Goal: Information Seeking & Learning: Learn about a topic

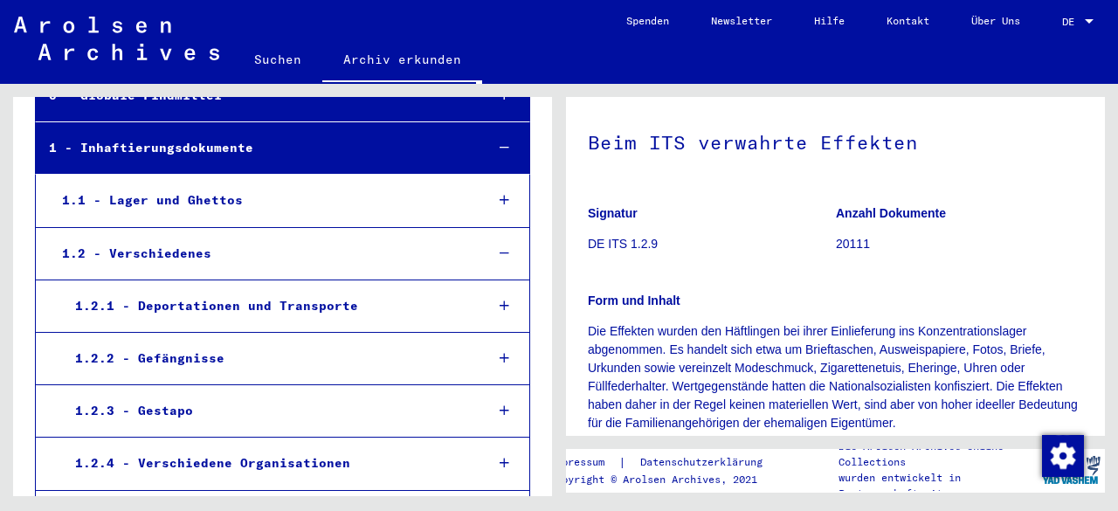
scroll to position [262, 0]
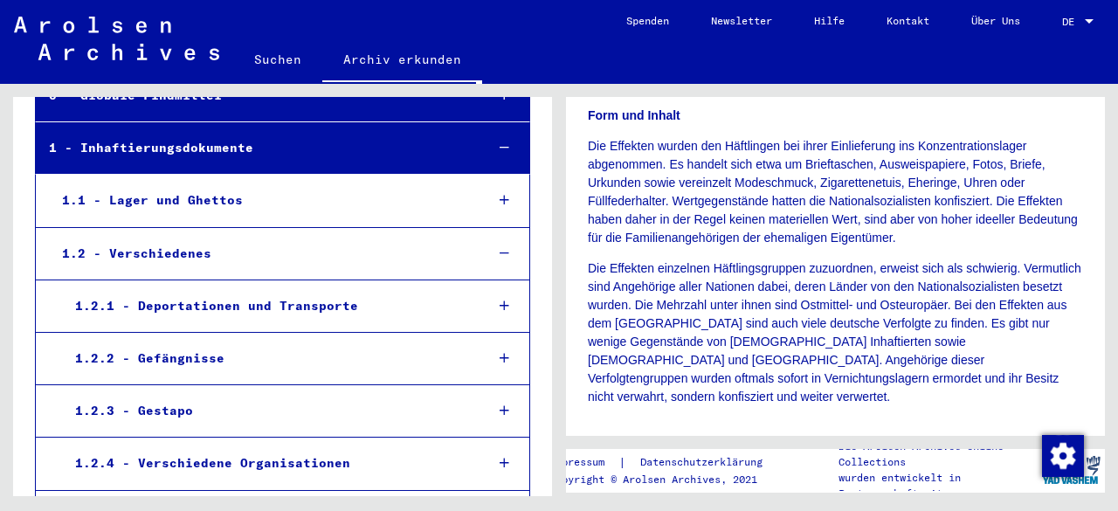
click at [779, 326] on p "Die Effekten einzelnen Häftlingsgruppen zuzuordnen, erweist sich als schwierig.…" at bounding box center [835, 333] width 495 height 147
click at [799, 375] on p "Die Effekten einzelnen Häftlingsgruppen zuzuordnen, erweist sich als schwierig.…" at bounding box center [835, 333] width 495 height 147
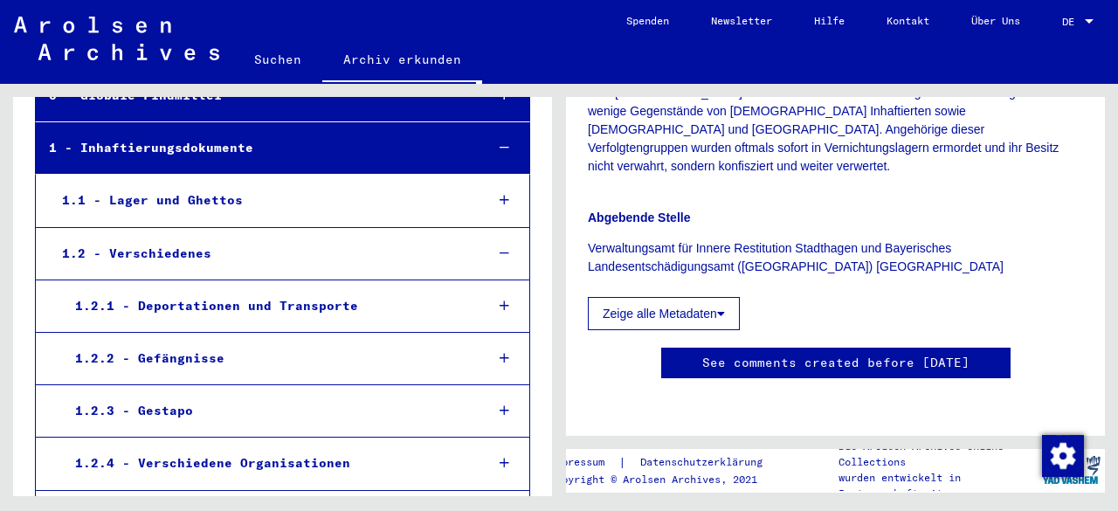
scroll to position [524, 0]
click at [659, 297] on button "Zeige alle Metadaten" at bounding box center [664, 313] width 152 height 33
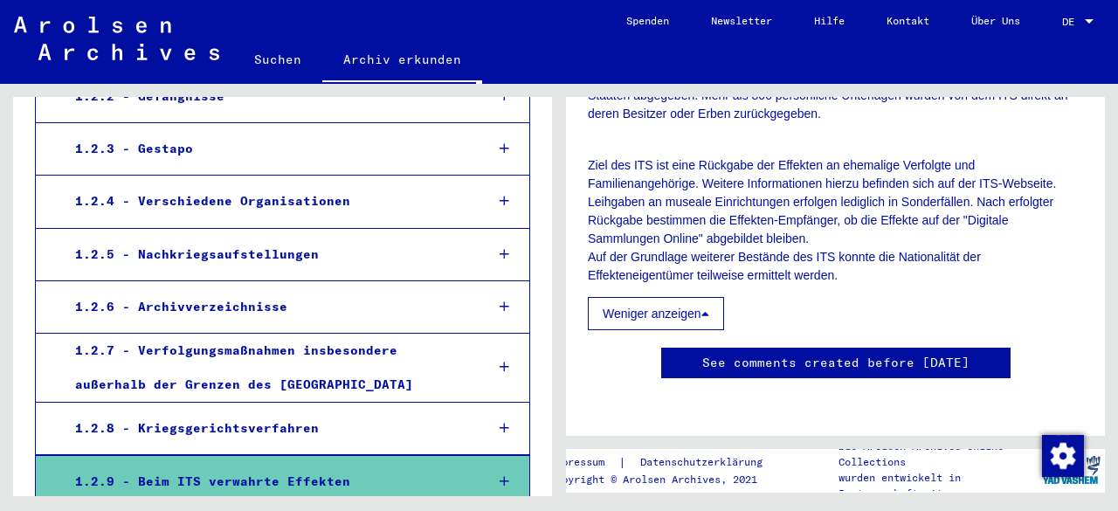
scroll to position [2097, 0]
click at [855, 354] on link "See comments created before [DATE]" at bounding box center [836, 363] width 267 height 18
click at [315, 475] on div "1.2.9 - Beim ITS verwahrte Effekten" at bounding box center [266, 482] width 409 height 34
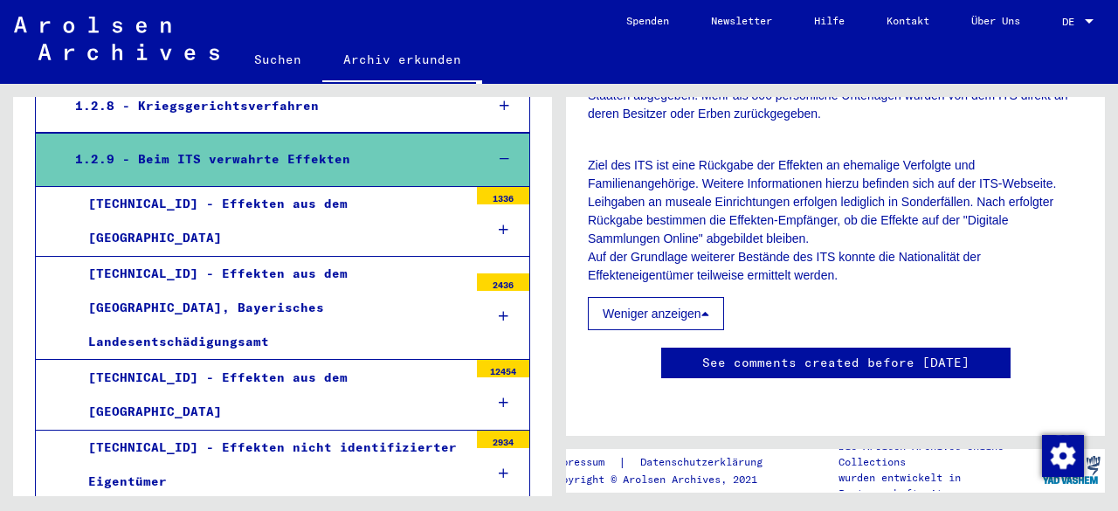
scroll to position [770, 0]
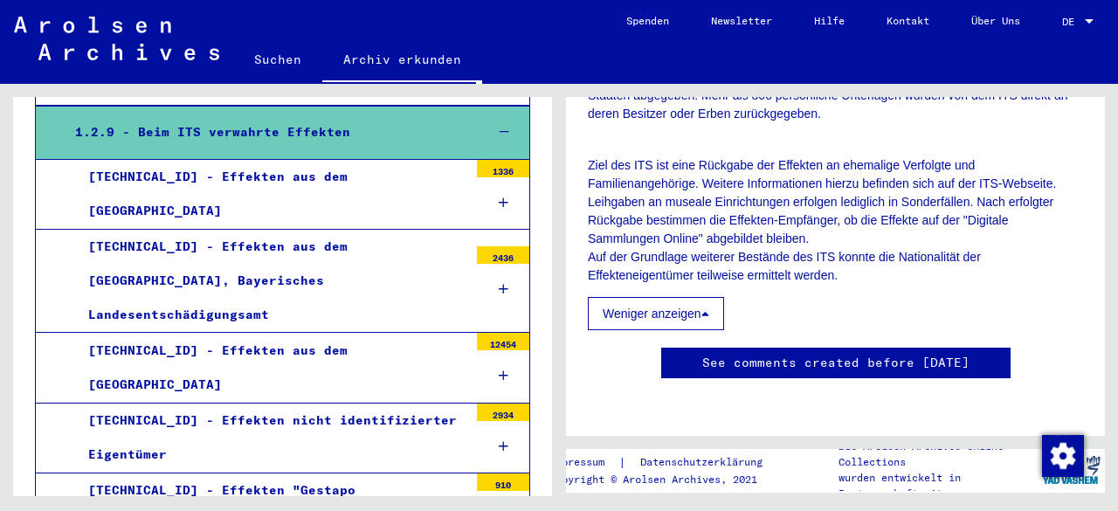
click at [283, 190] on div "[TECHNICAL_ID] - Effekten aus dem [GEOGRAPHIC_DATA]" at bounding box center [271, 194] width 393 height 68
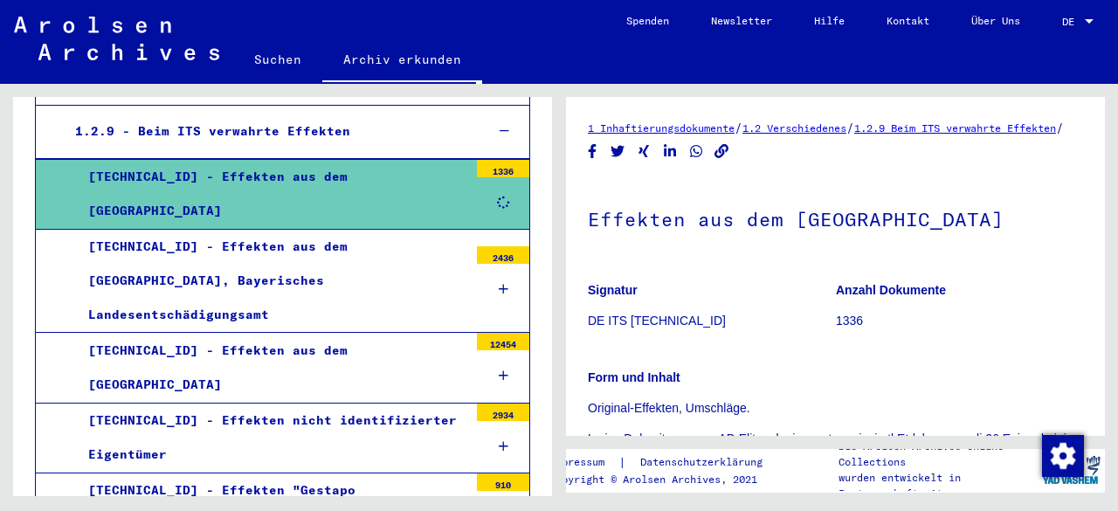
scroll to position [87, 0]
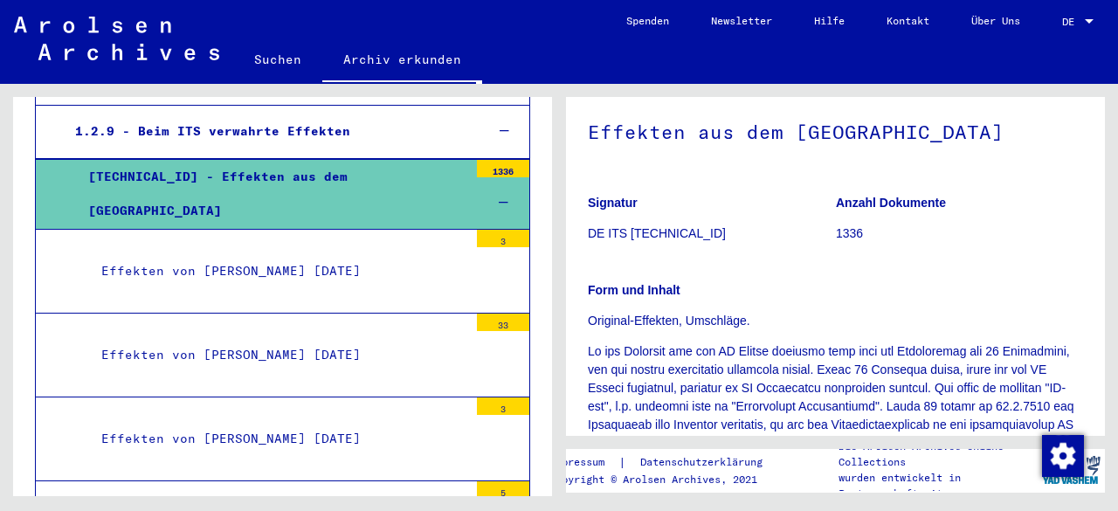
click at [648, 330] on p "Original-Effekten, Umschläge." at bounding box center [835, 321] width 495 height 18
click at [659, 297] on b "Form und Inhalt" at bounding box center [634, 290] width 93 height 14
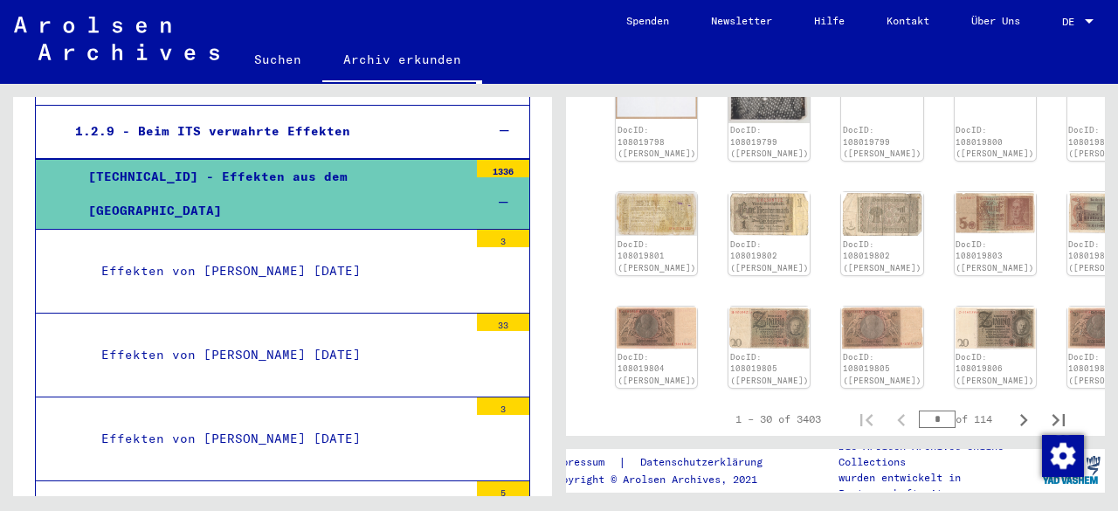
scroll to position [1311, 0]
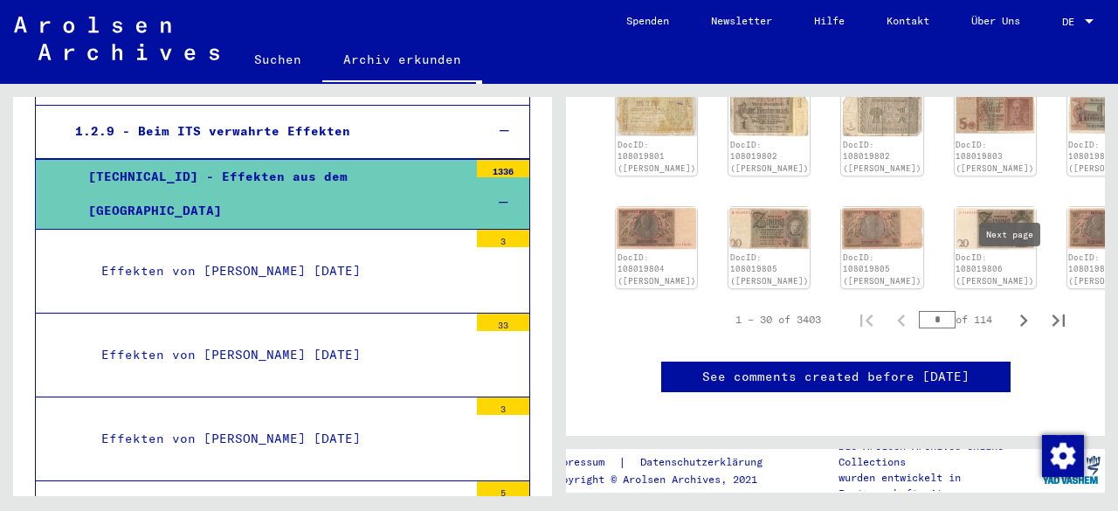
click at [1012, 308] on icon "Next page" at bounding box center [1024, 320] width 24 height 24
type input "*"
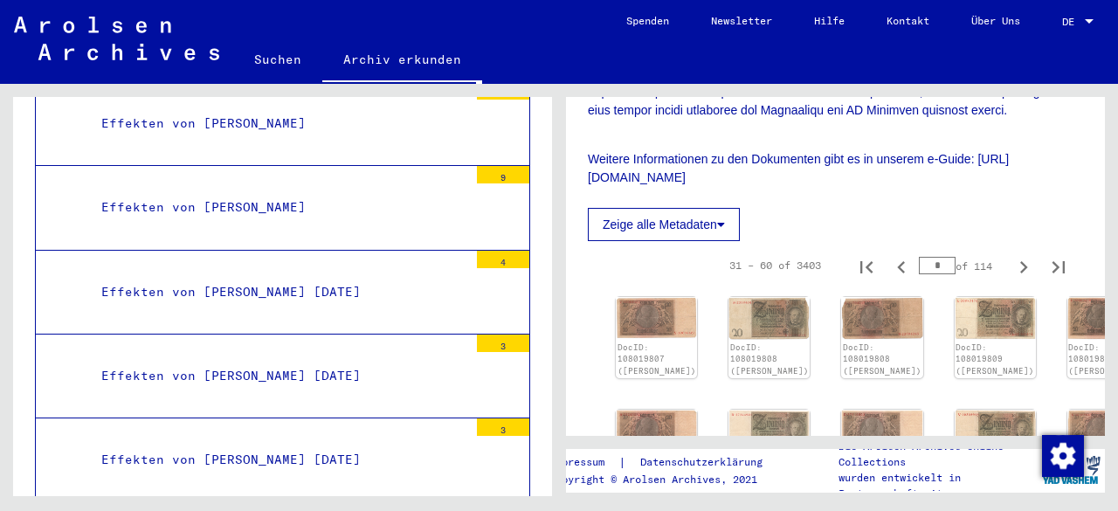
scroll to position [2867, 0]
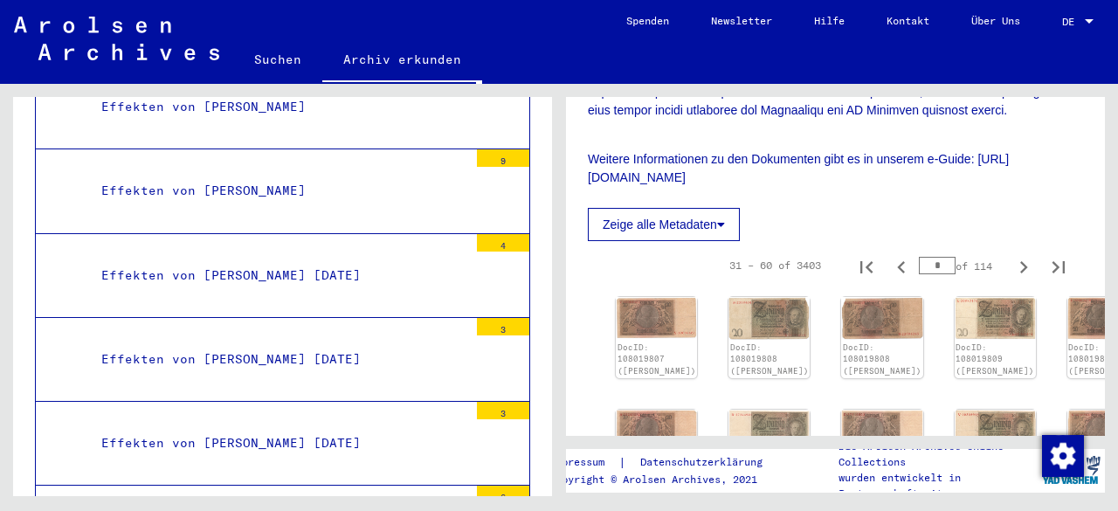
click at [252, 174] on div "Effekten von [PERSON_NAME]" at bounding box center [278, 191] width 380 height 34
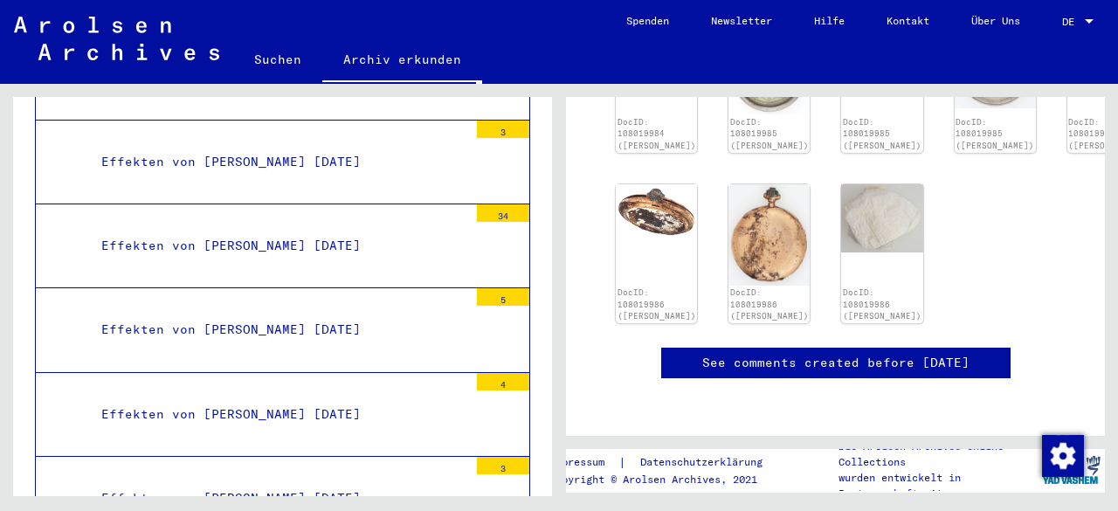
scroll to position [1136, 0]
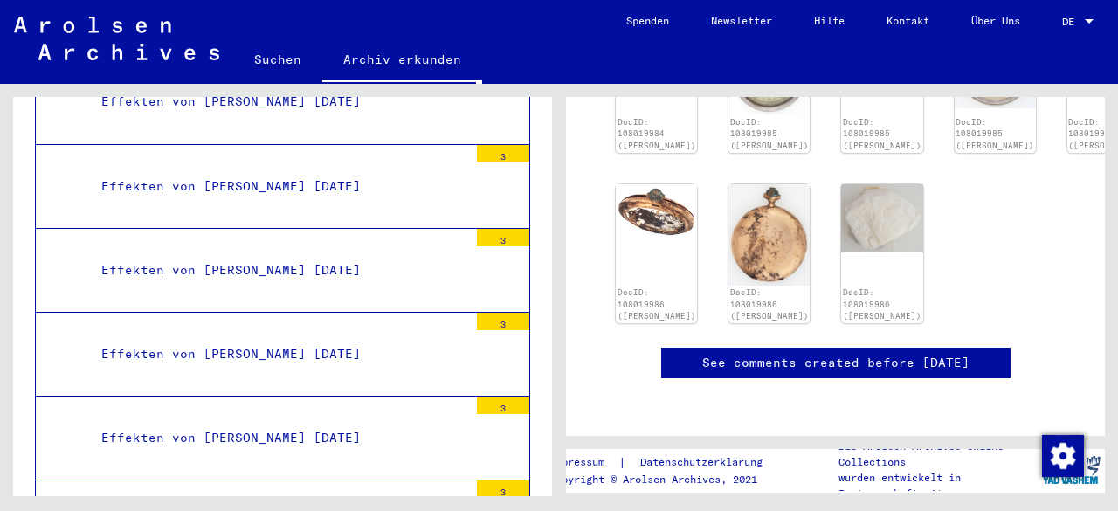
click at [277, 239] on mat-tree-node "Effekten von [PERSON_NAME] [DATE] 3" at bounding box center [282, 271] width 495 height 84
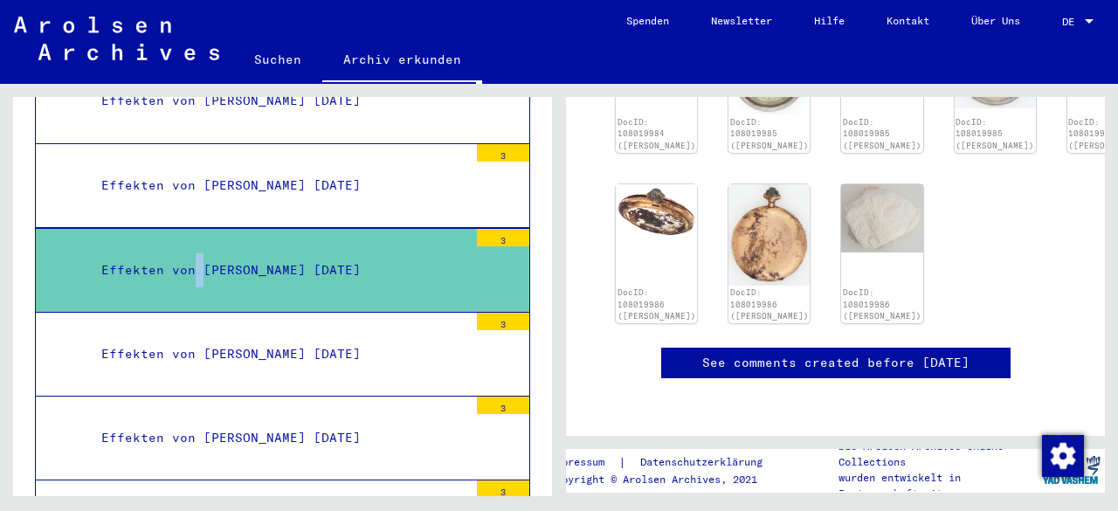
click at [196, 253] on div "Effekten von [PERSON_NAME] [DATE]" at bounding box center [278, 270] width 380 height 34
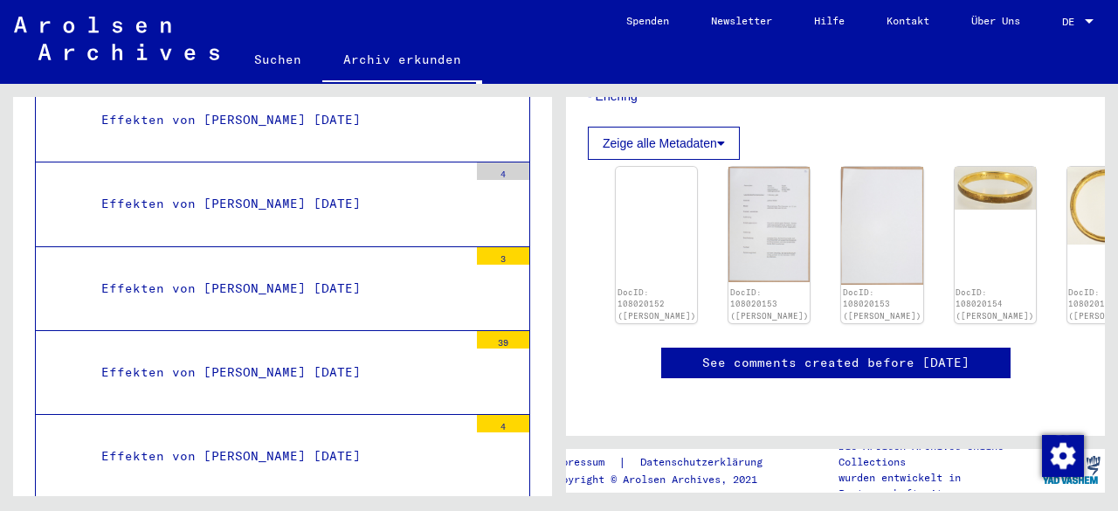
scroll to position [9332, 0]
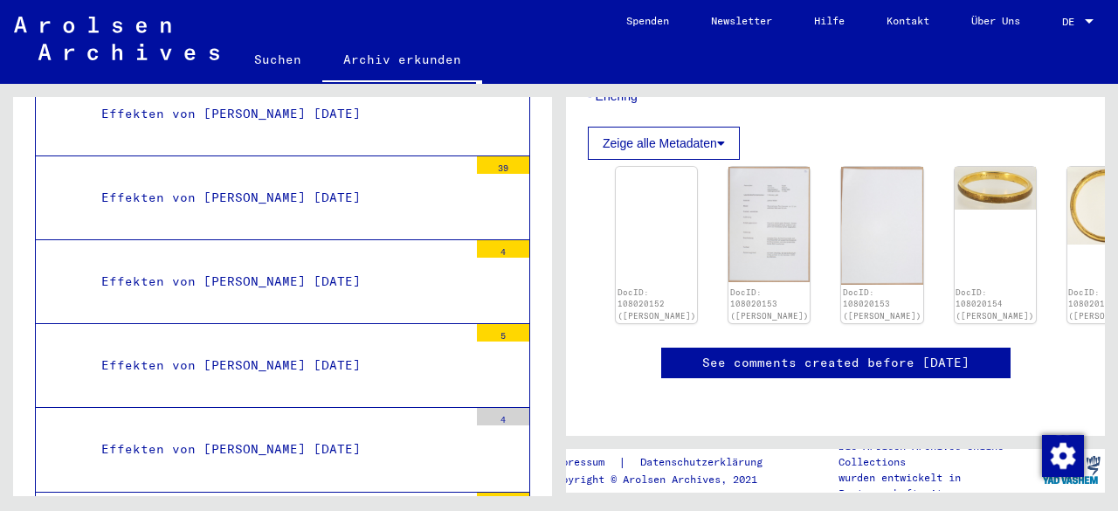
click at [252, 265] on div "Effekten von [PERSON_NAME] [DATE]" at bounding box center [278, 282] width 380 height 34
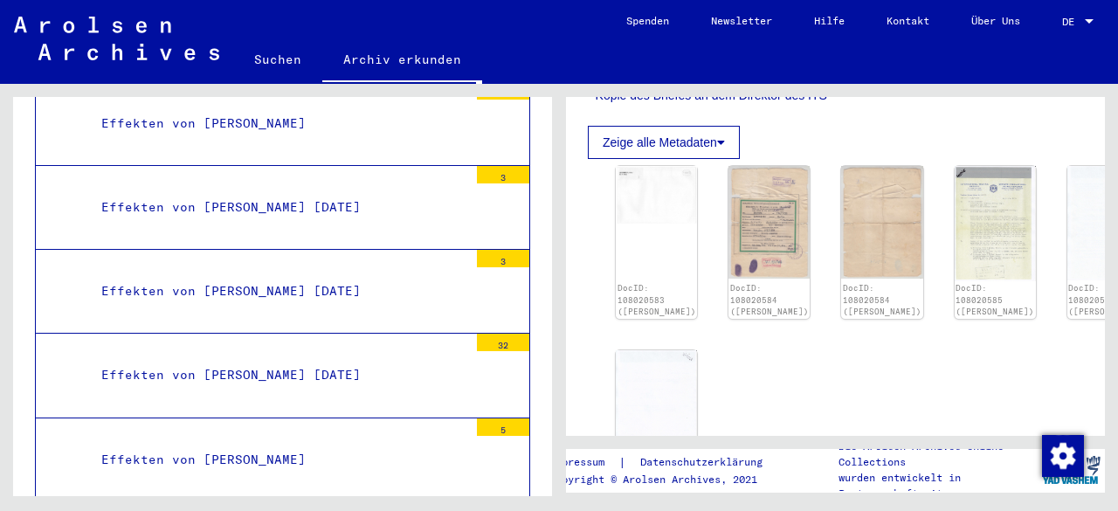
scroll to position [10030, 0]
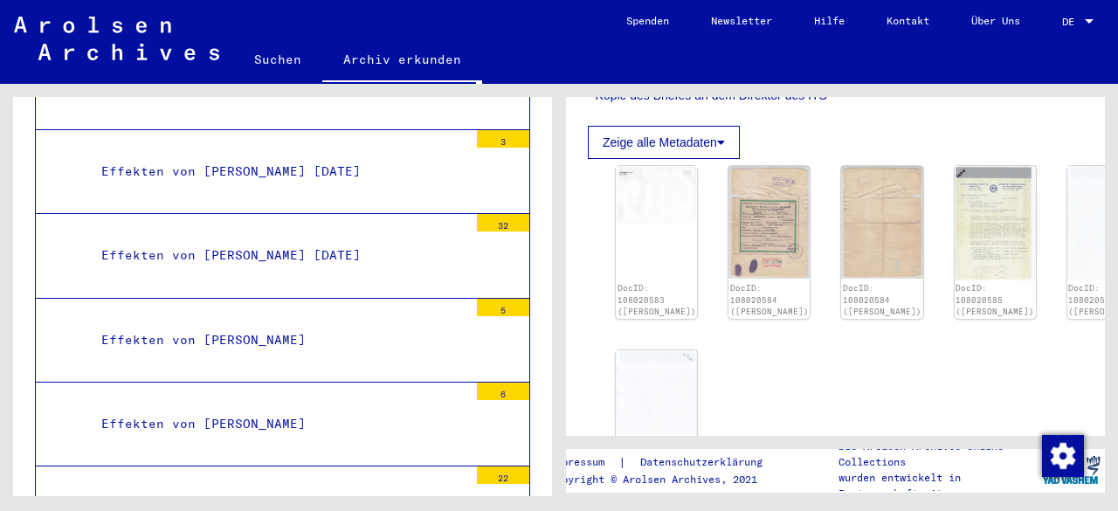
click at [239, 323] on div "Effekten von [PERSON_NAME]" at bounding box center [278, 340] width 380 height 34
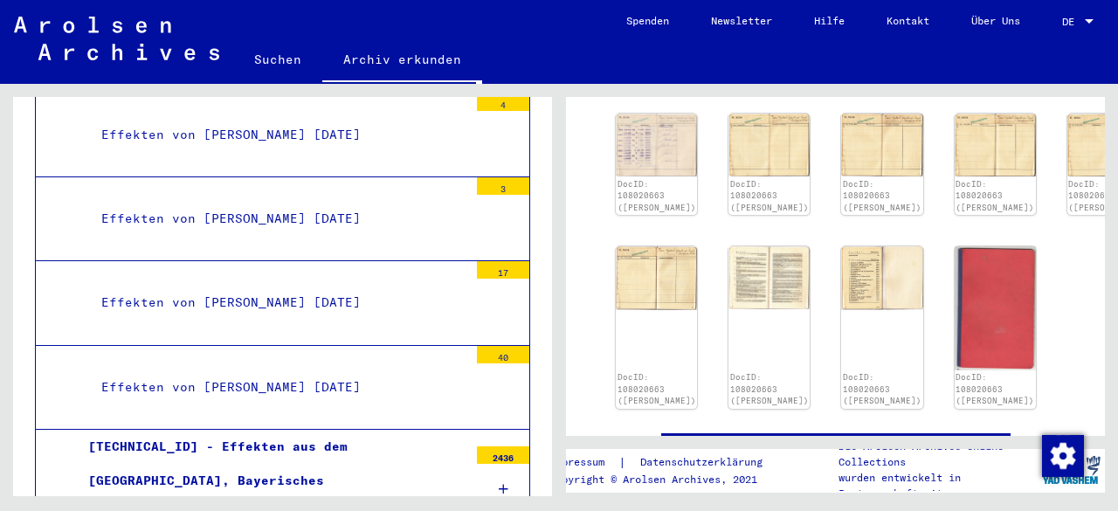
scroll to position [16233, 0]
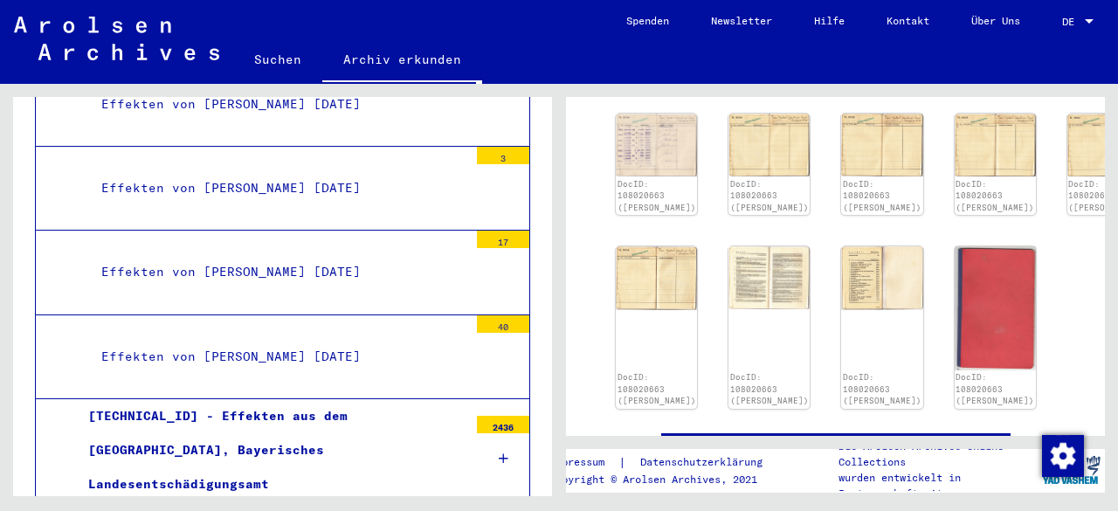
click at [266, 399] on div "[TECHNICAL_ID] - Effekten aus dem [GEOGRAPHIC_DATA], Bayerisches Landesentschäd…" at bounding box center [271, 450] width 393 height 103
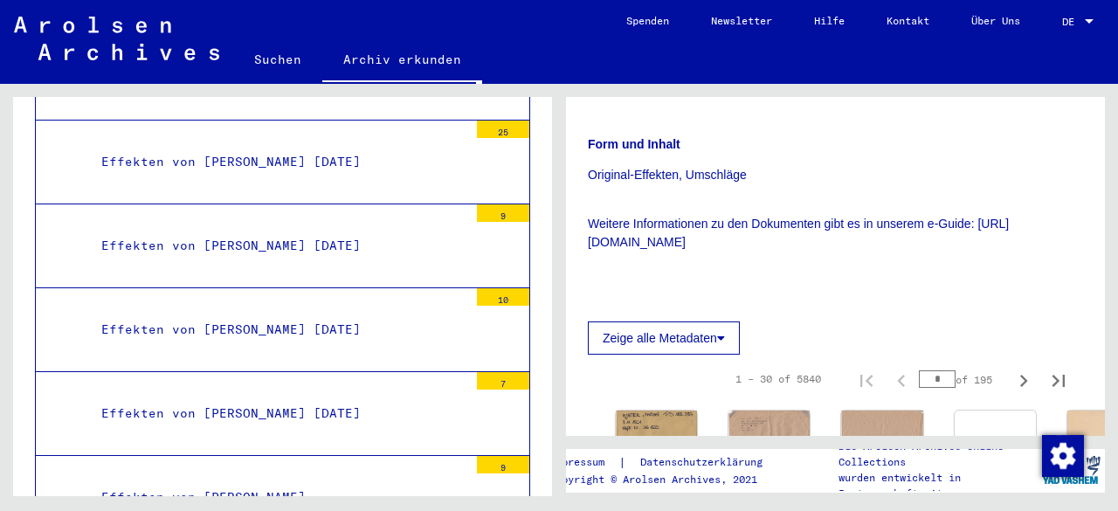
scroll to position [31993, 0]
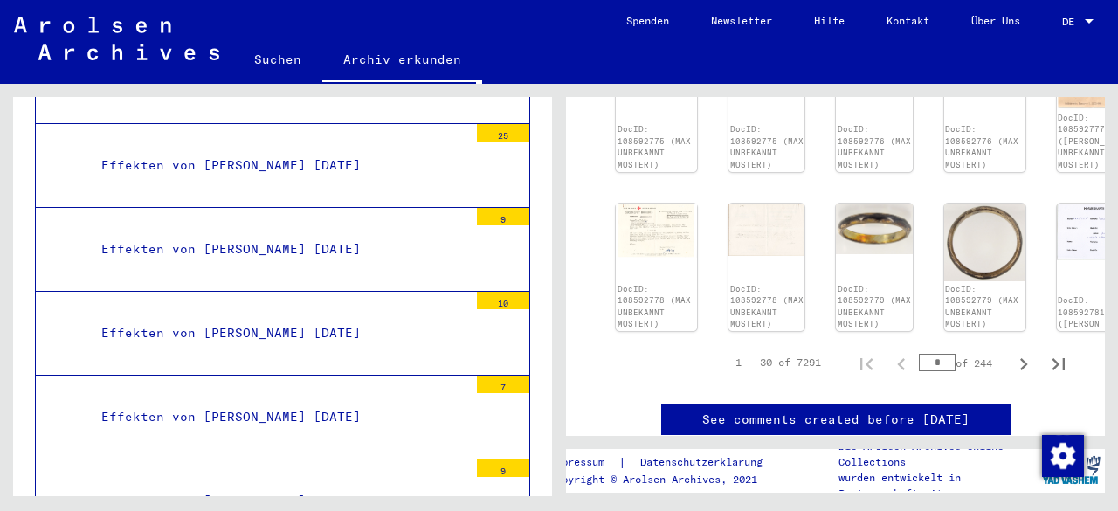
scroll to position [1049, 0]
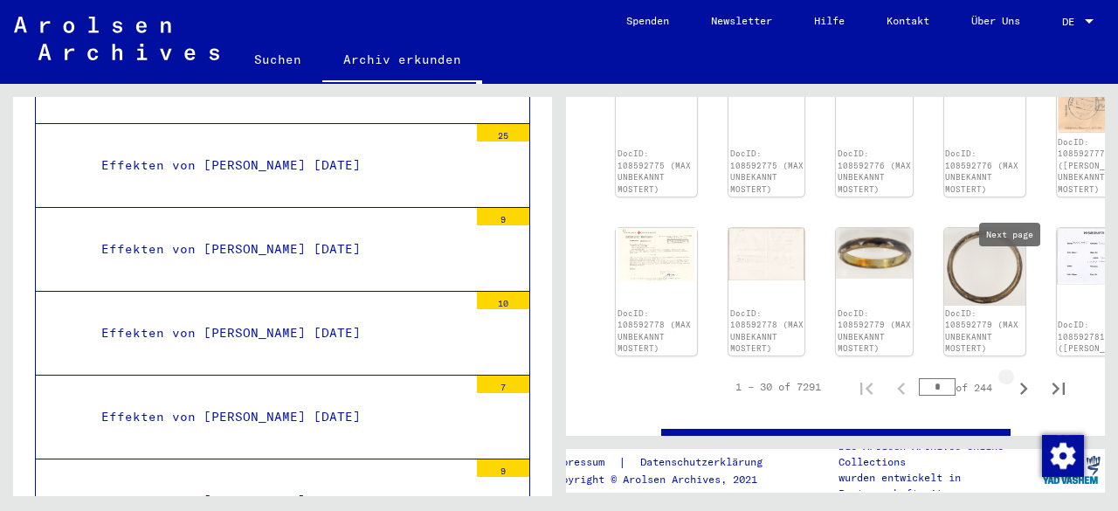
click at [1021, 383] on icon "Next page" at bounding box center [1025, 389] width 8 height 12
type input "*"
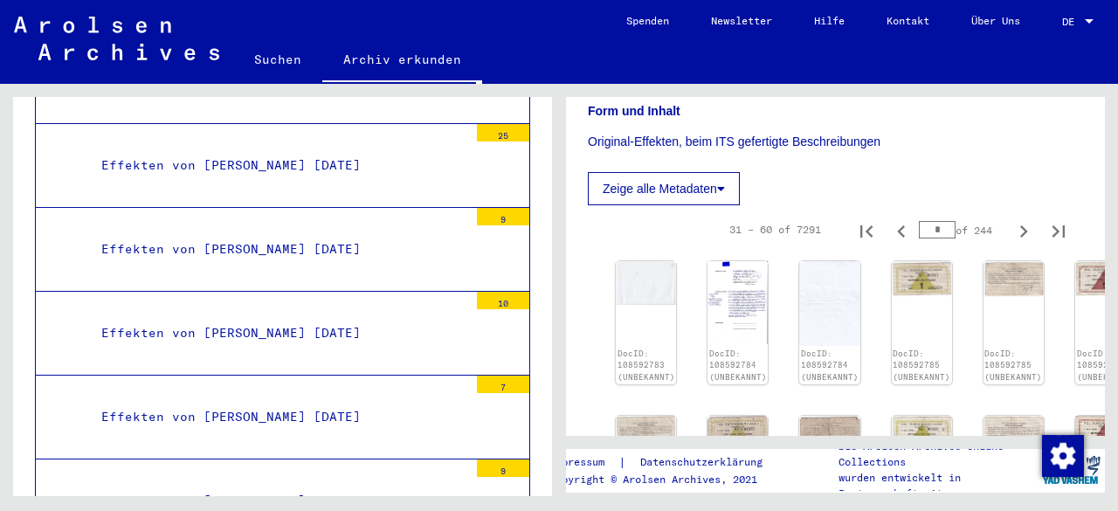
scroll to position [262, 0]
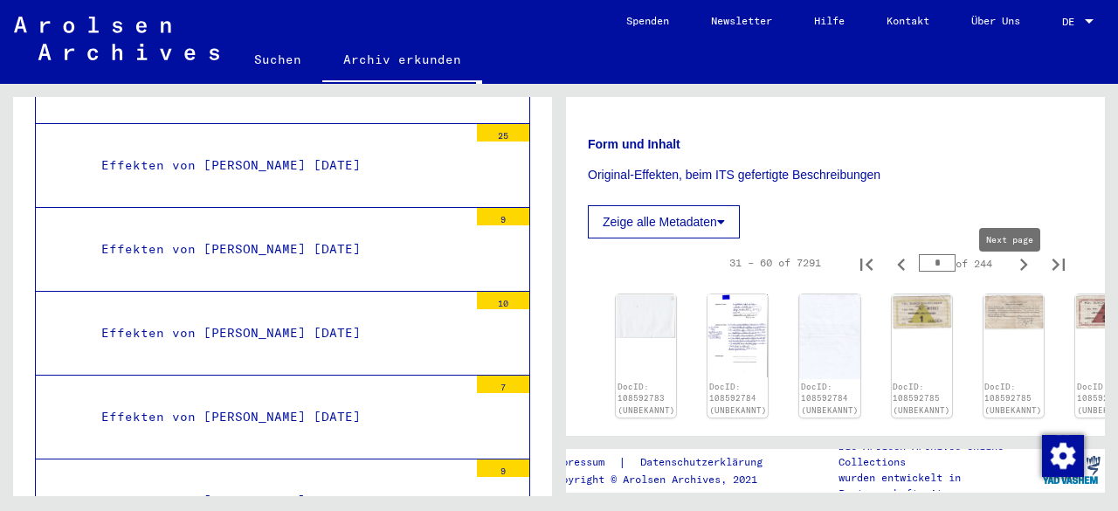
click at [1012, 277] on icon "Next page" at bounding box center [1024, 265] width 24 height 24
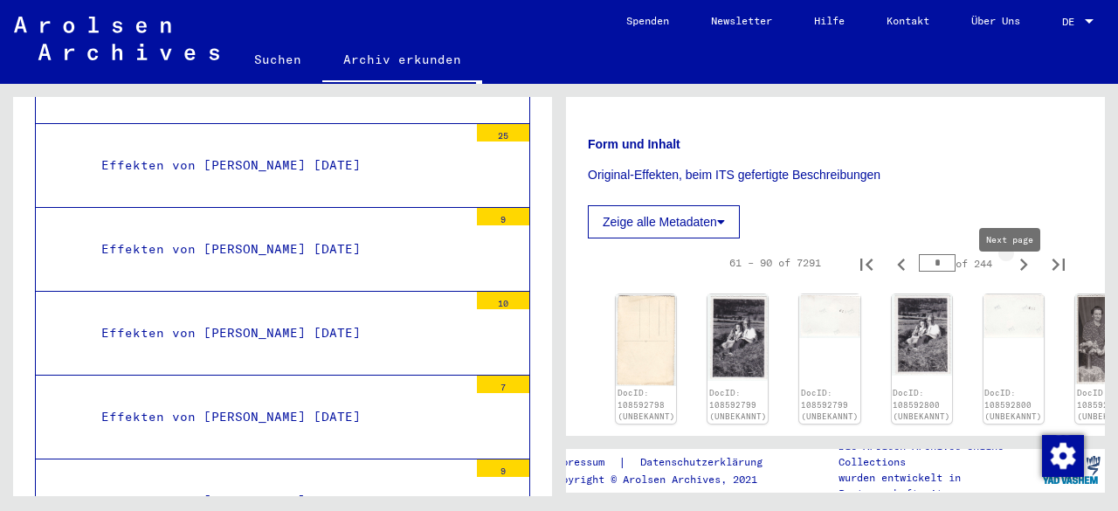
type input "*"
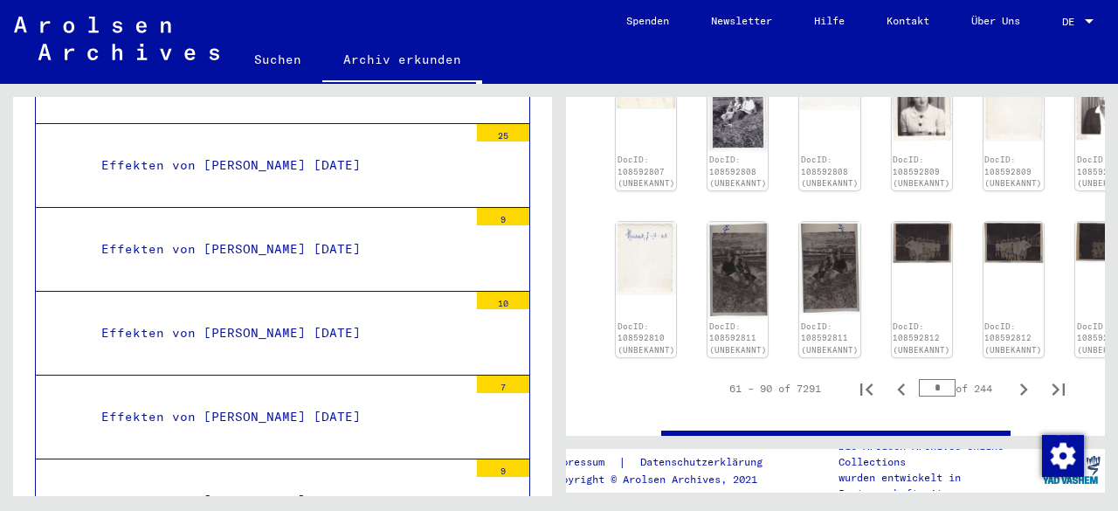
scroll to position [961, 0]
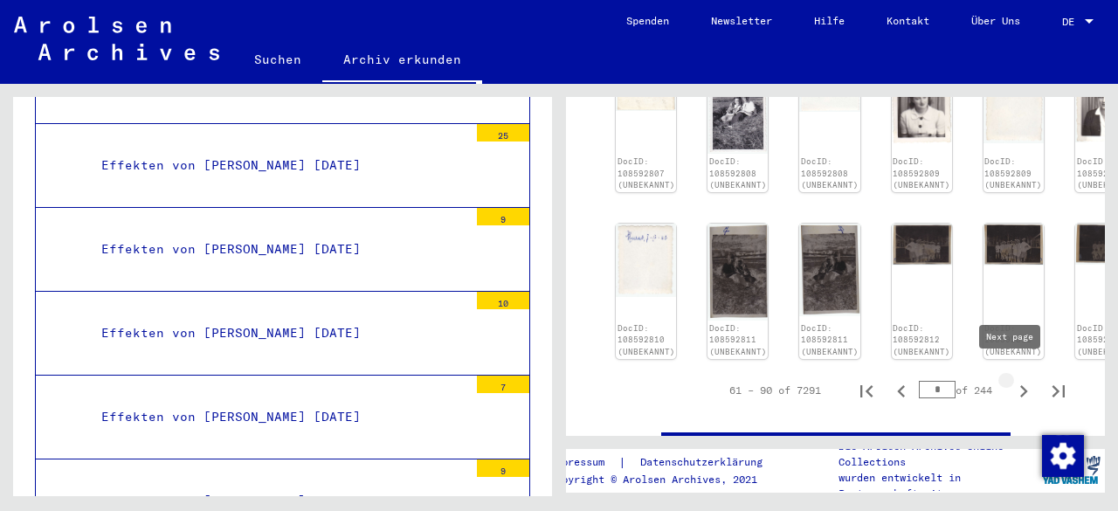
click at [1012, 379] on icon "Next page" at bounding box center [1024, 391] width 24 height 24
type input "*"
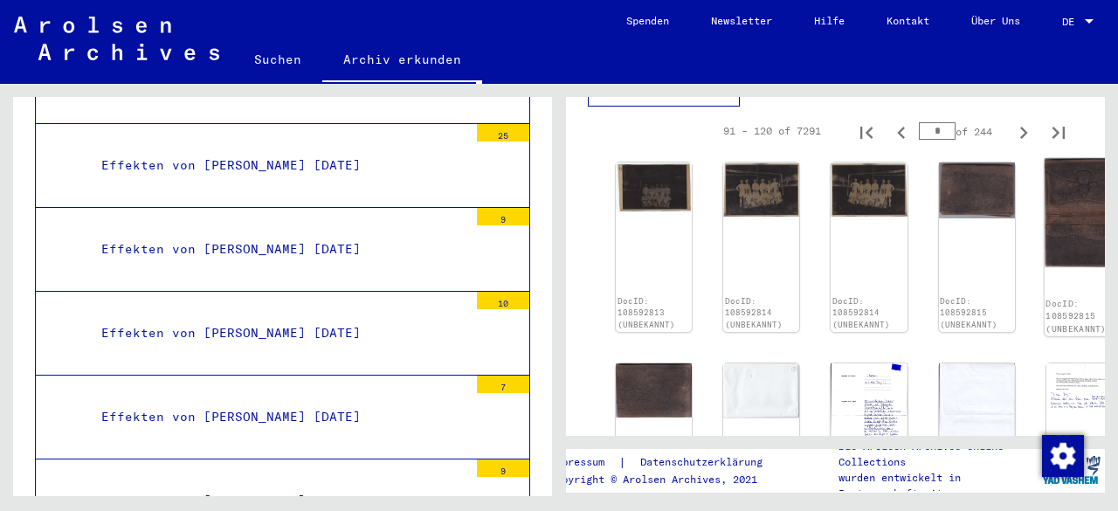
scroll to position [354, 0]
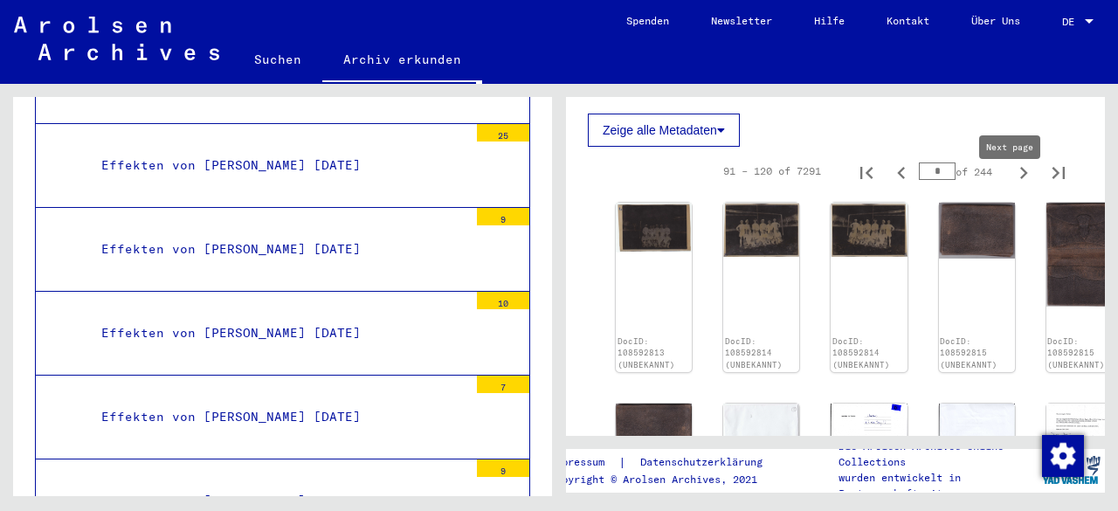
click at [1012, 185] on icon "Next page" at bounding box center [1024, 173] width 24 height 24
type input "*"
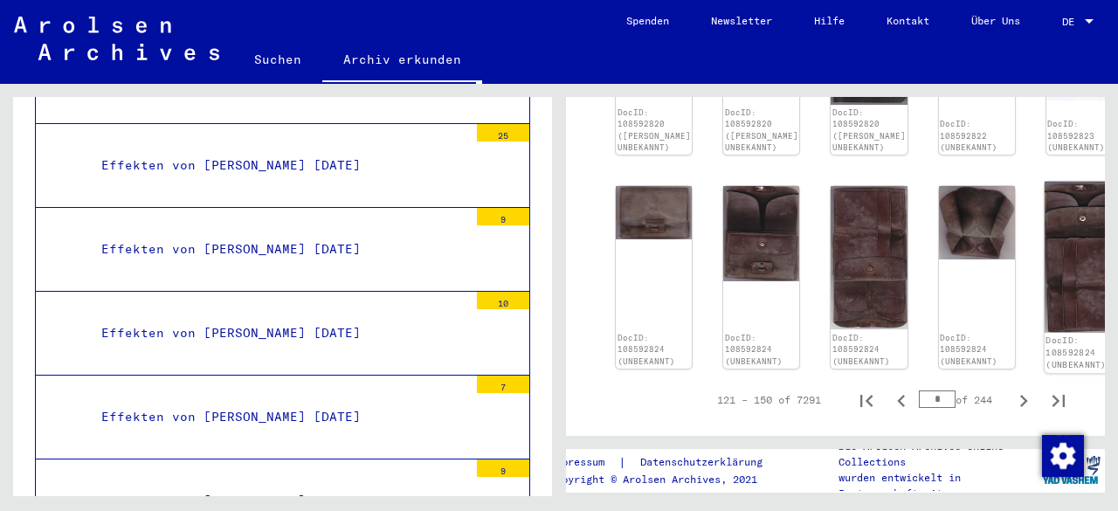
scroll to position [1228, 0]
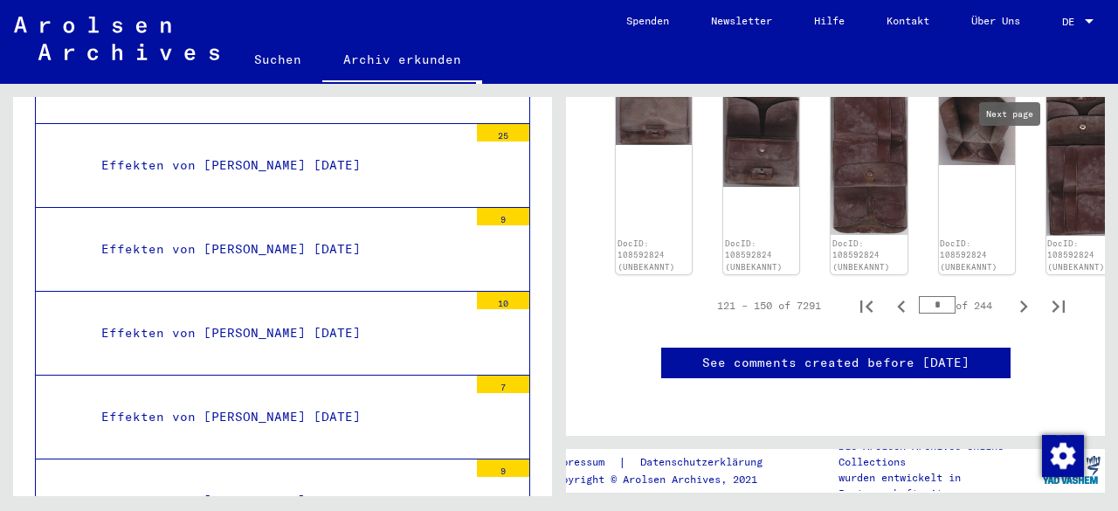
click at [1012, 294] on icon "Next page" at bounding box center [1024, 306] width 24 height 24
type input "*"
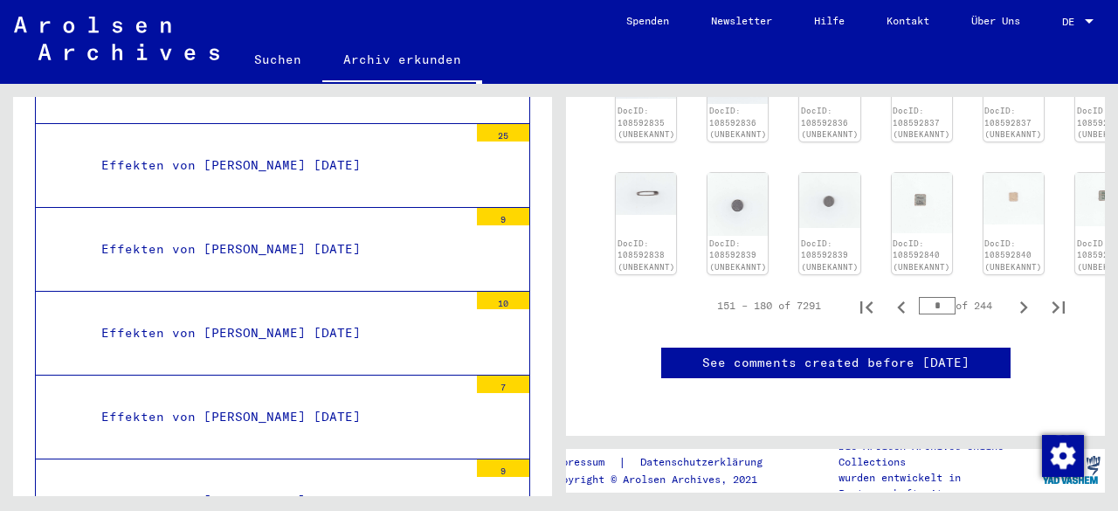
scroll to position [877, 0]
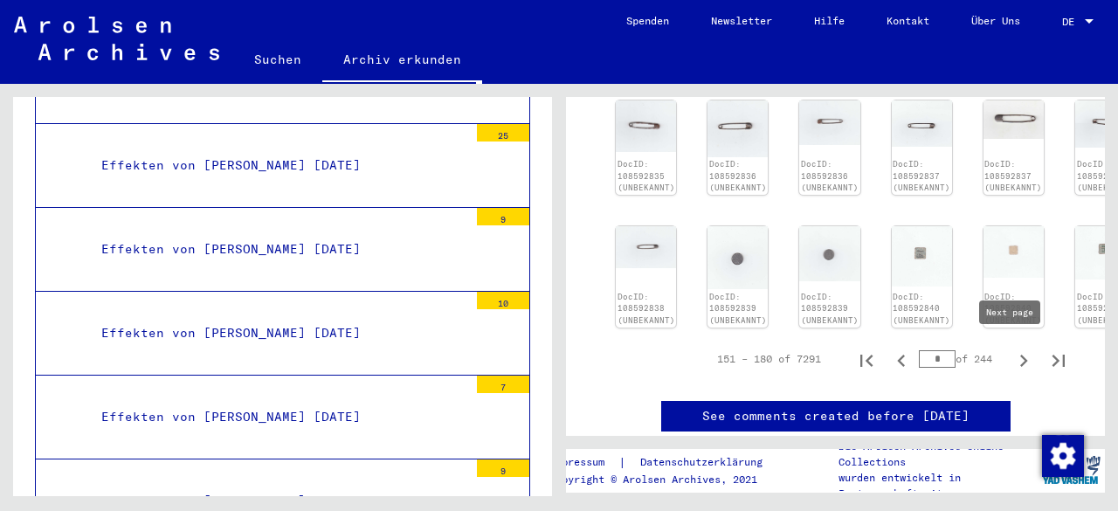
click at [1012, 357] on icon "Next page" at bounding box center [1024, 361] width 24 height 24
type input "*"
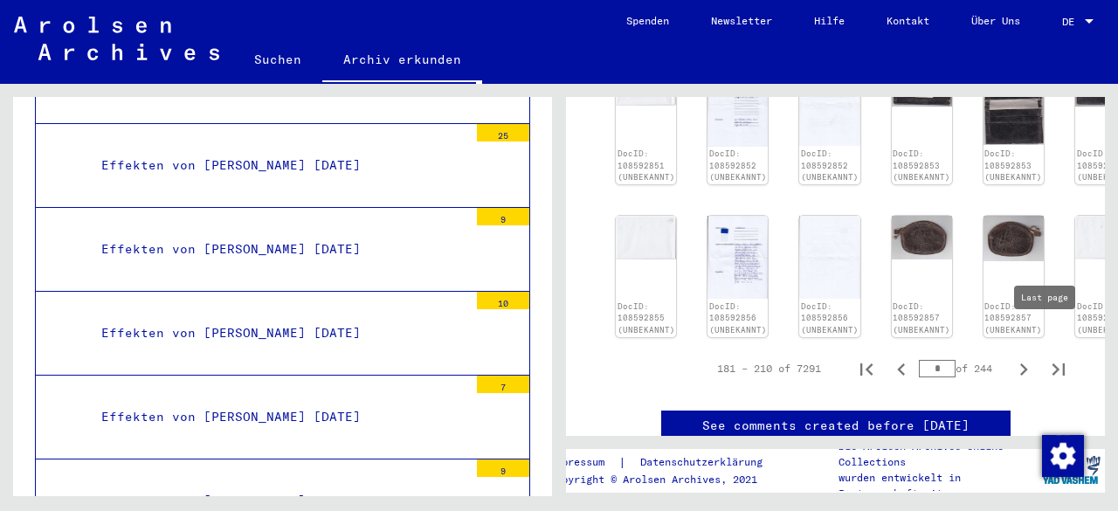
scroll to position [1025, 0]
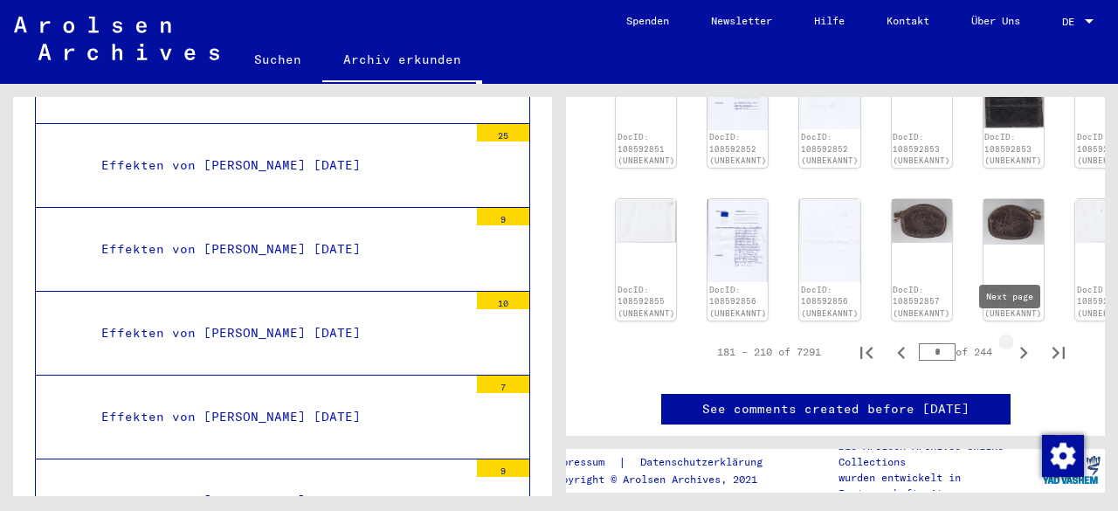
click at [1012, 347] on icon "Next page" at bounding box center [1024, 353] width 24 height 24
type input "*"
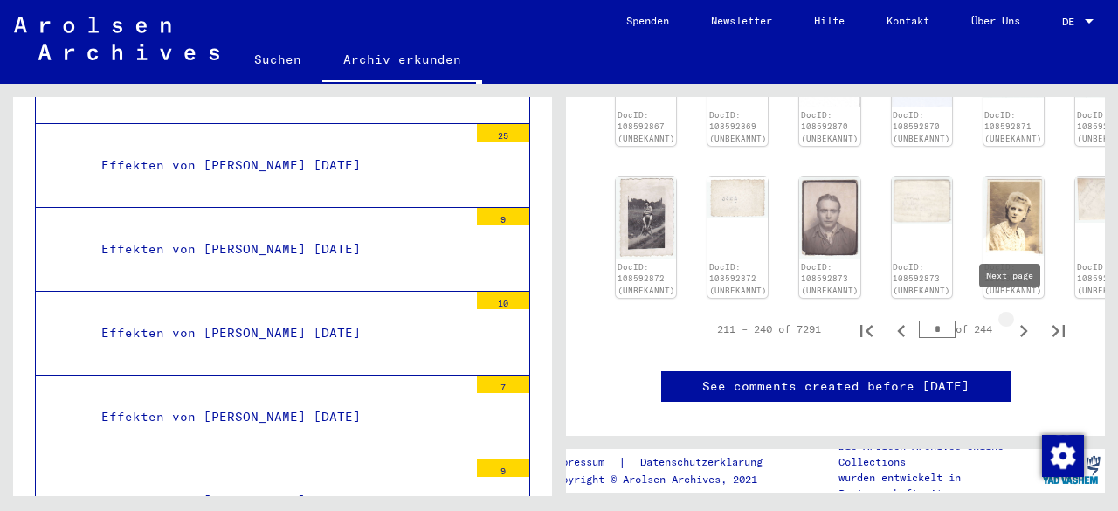
click at [1021, 325] on icon "Next page" at bounding box center [1025, 331] width 8 height 12
type input "*"
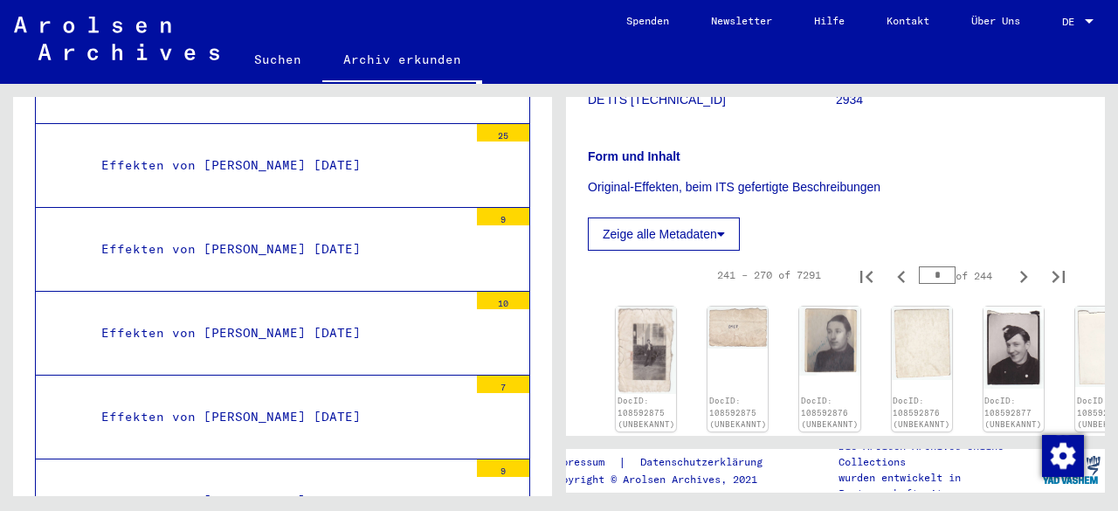
scroll to position [239, 0]
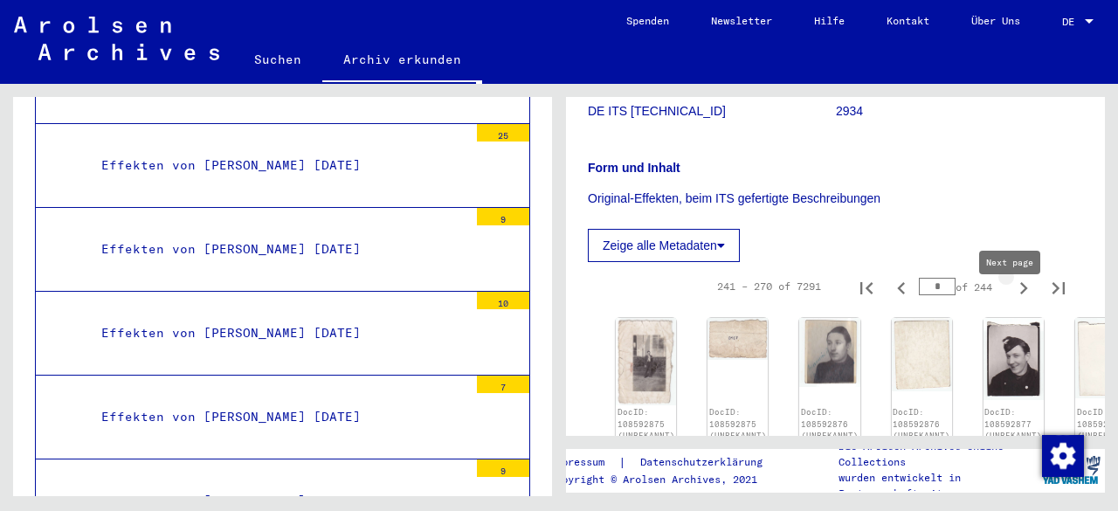
click at [1012, 301] on icon "Next page" at bounding box center [1024, 288] width 24 height 24
type input "**"
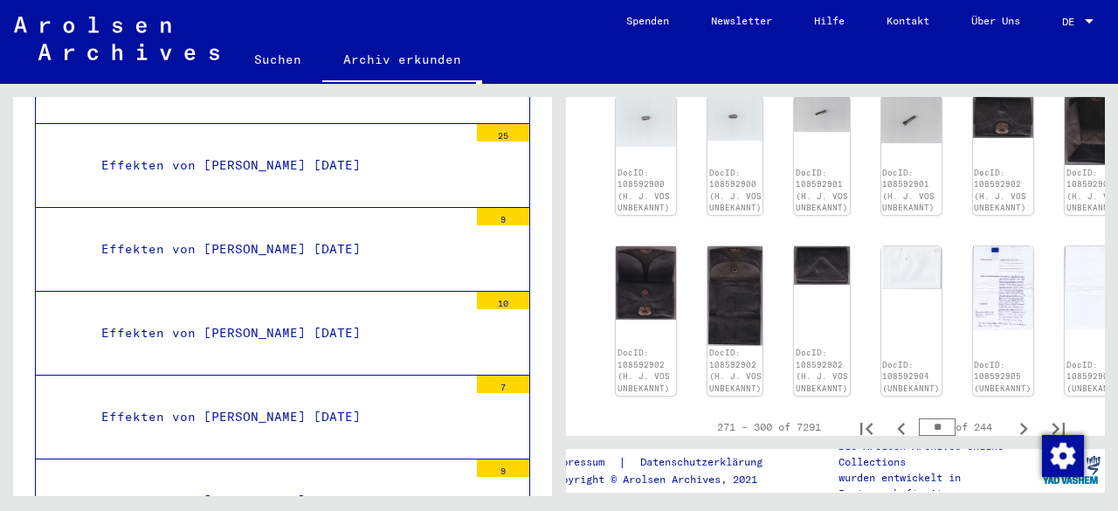
scroll to position [1025, 0]
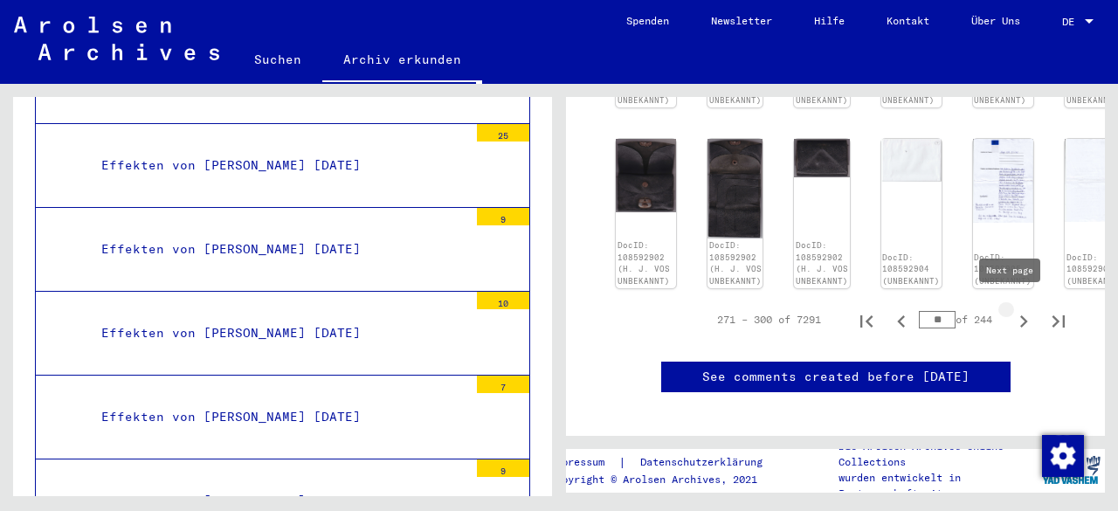
click at [1021, 315] on icon "Next page" at bounding box center [1025, 321] width 8 height 12
type input "**"
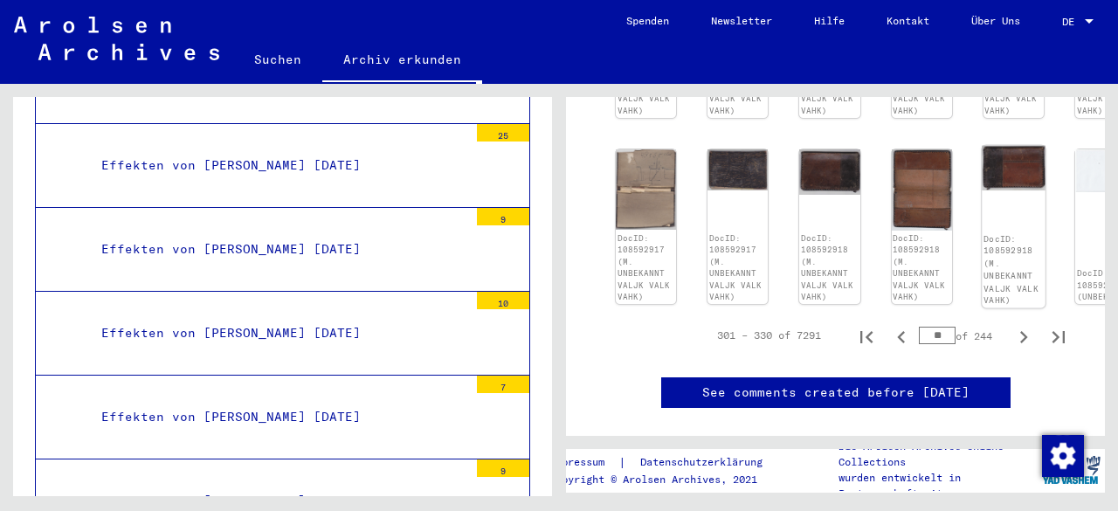
scroll to position [1152, 0]
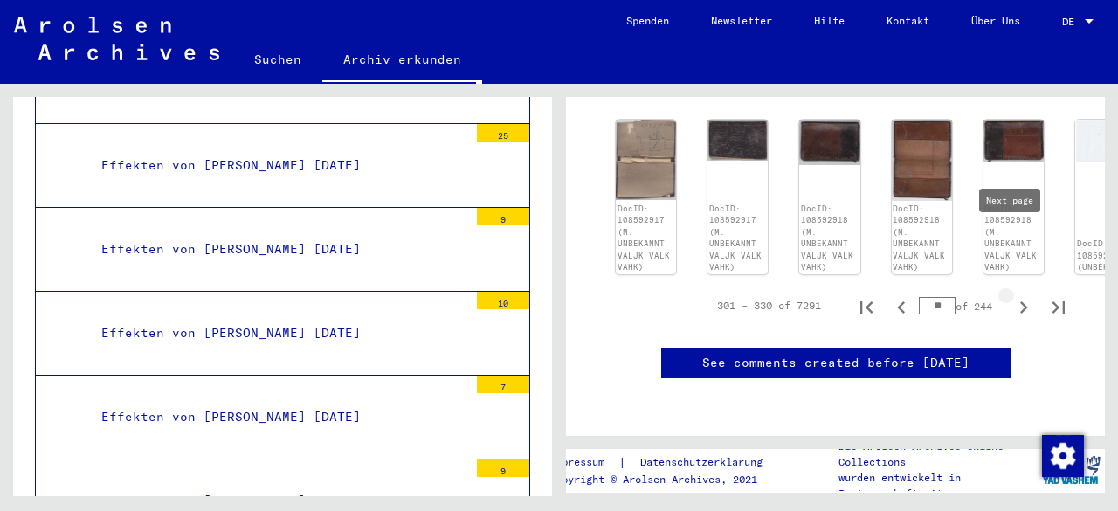
click at [1012, 295] on icon "Next page" at bounding box center [1024, 307] width 24 height 24
type input "**"
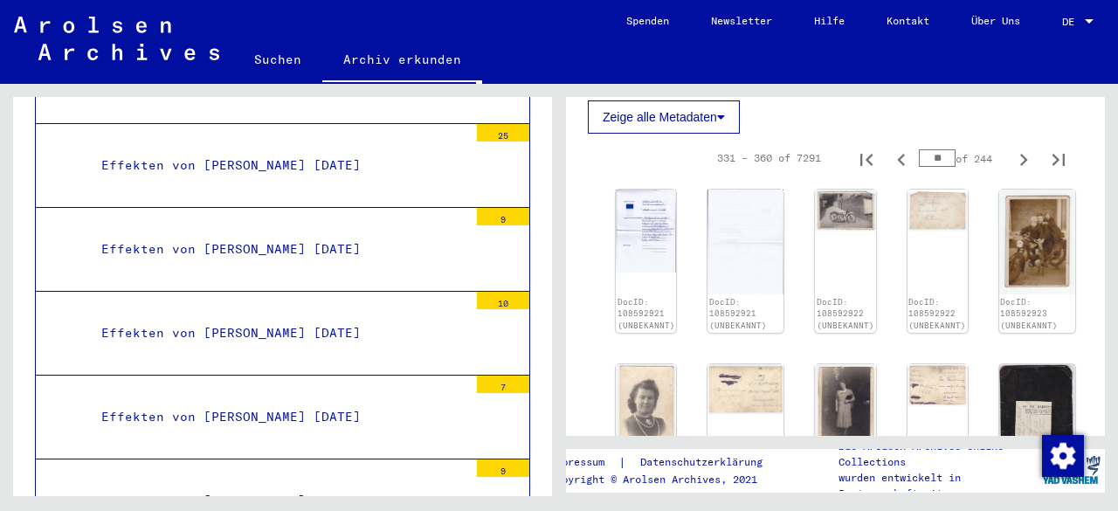
scroll to position [365, 0]
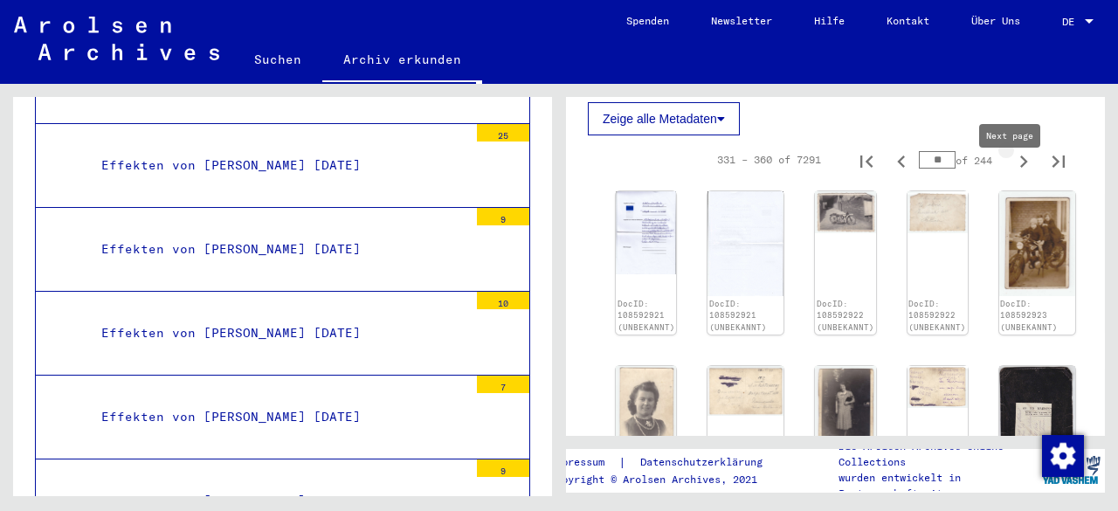
click at [1012, 174] on icon "Next page" at bounding box center [1024, 161] width 24 height 24
type input "**"
click at [1012, 174] on icon "Next page" at bounding box center [1024, 161] width 24 height 24
type input "**"
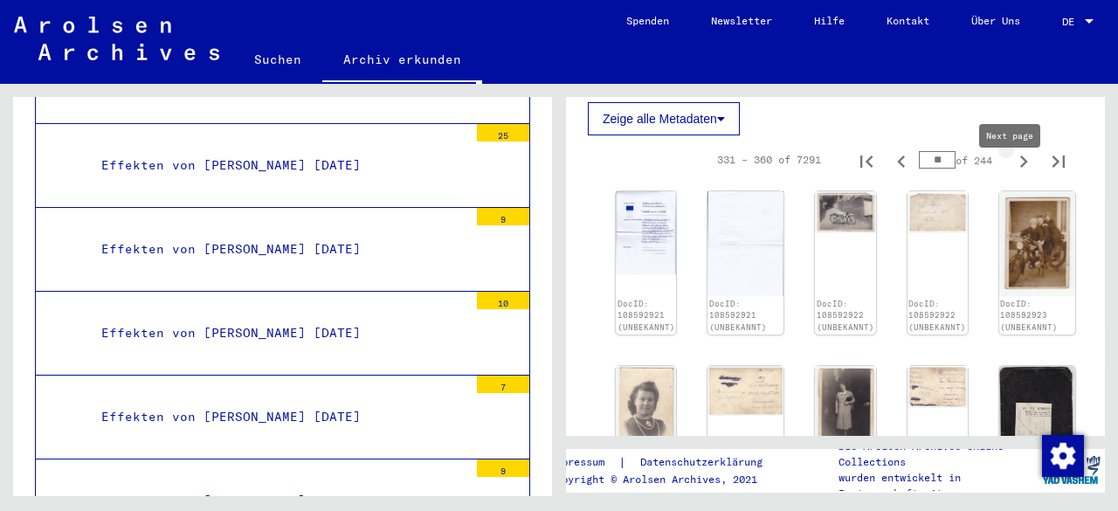
type input "**"
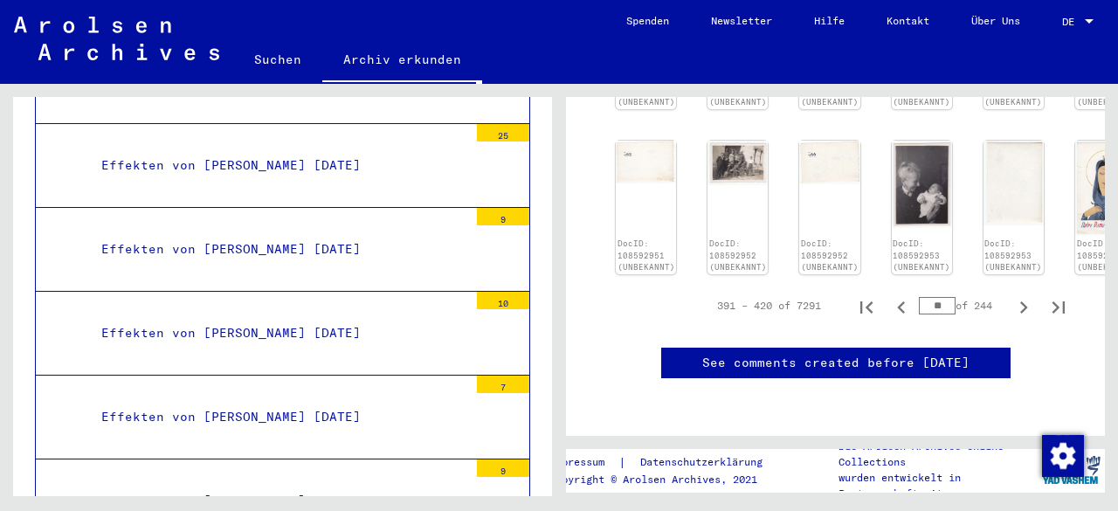
scroll to position [1152, 0]
click at [1012, 295] on icon "Next page" at bounding box center [1024, 307] width 24 height 24
type input "**"
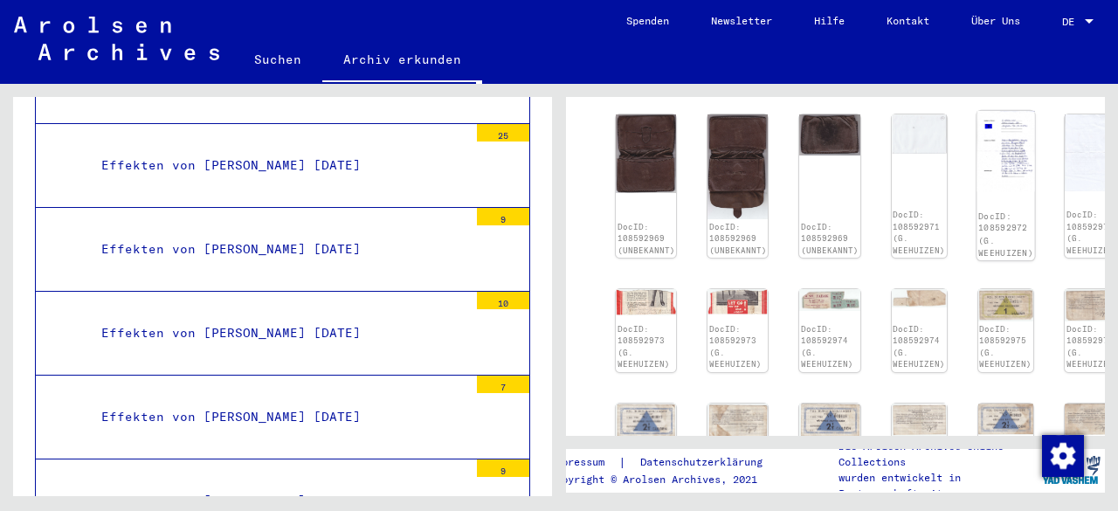
scroll to position [405, 0]
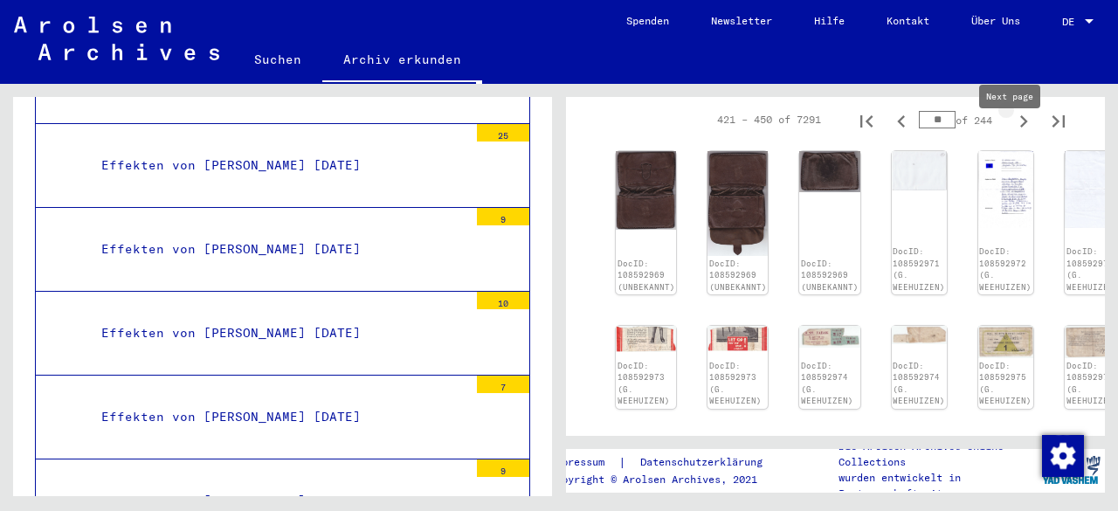
click at [1015, 128] on icon "Next page" at bounding box center [1024, 121] width 24 height 24
type input "**"
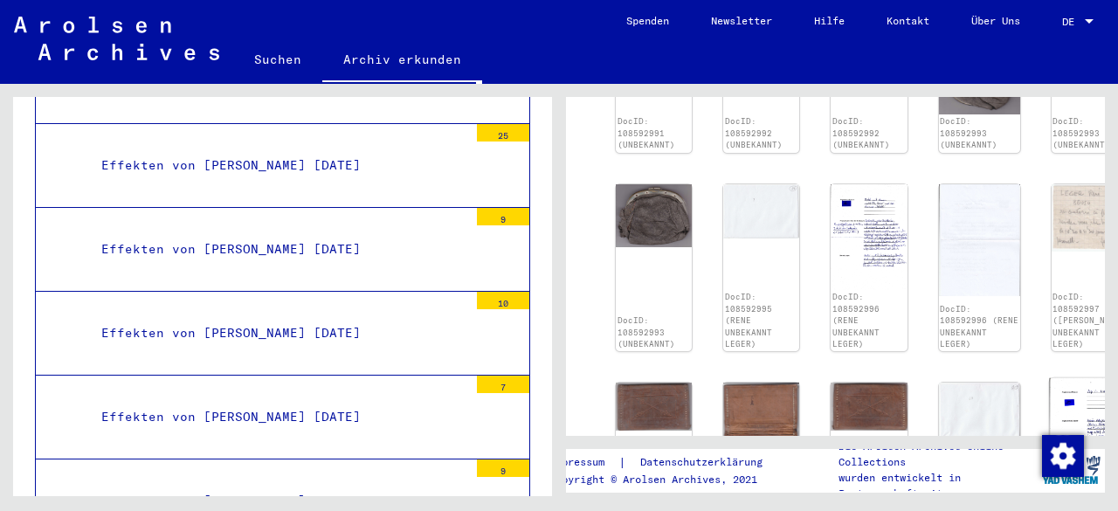
scroll to position [1017, 0]
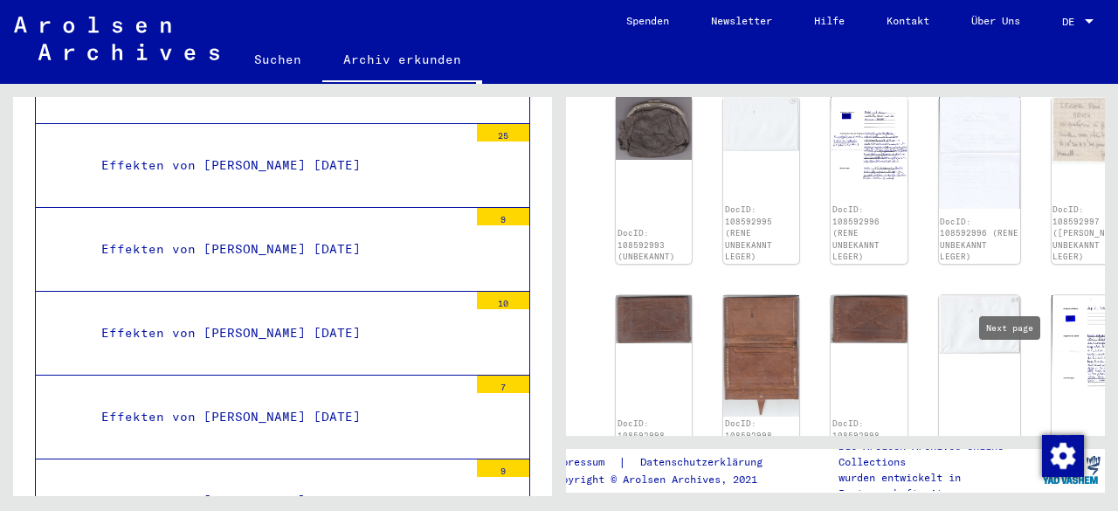
click at [1014, 499] on icon "Next page" at bounding box center [1024, 511] width 24 height 24
type input "**"
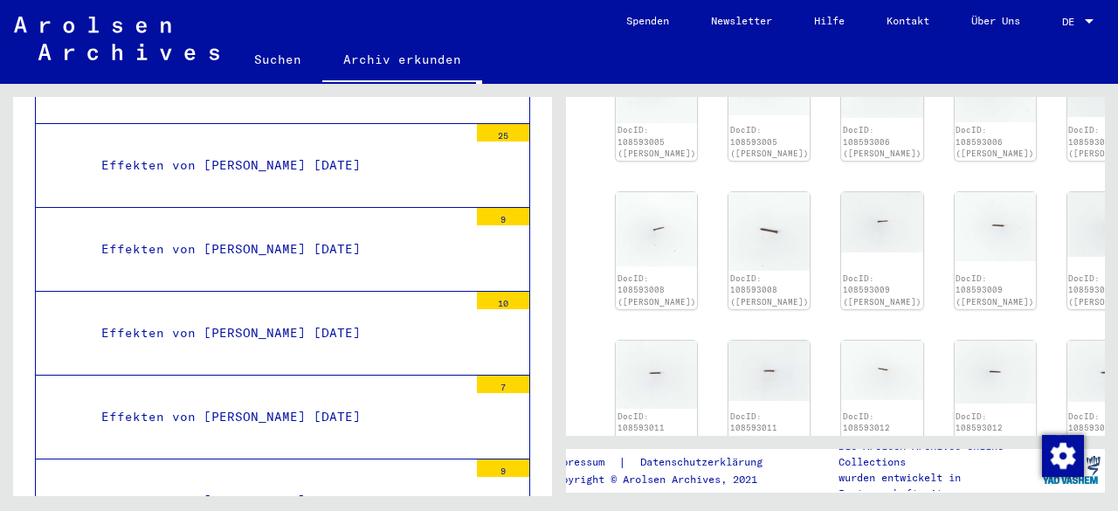
scroll to position [842, 0]
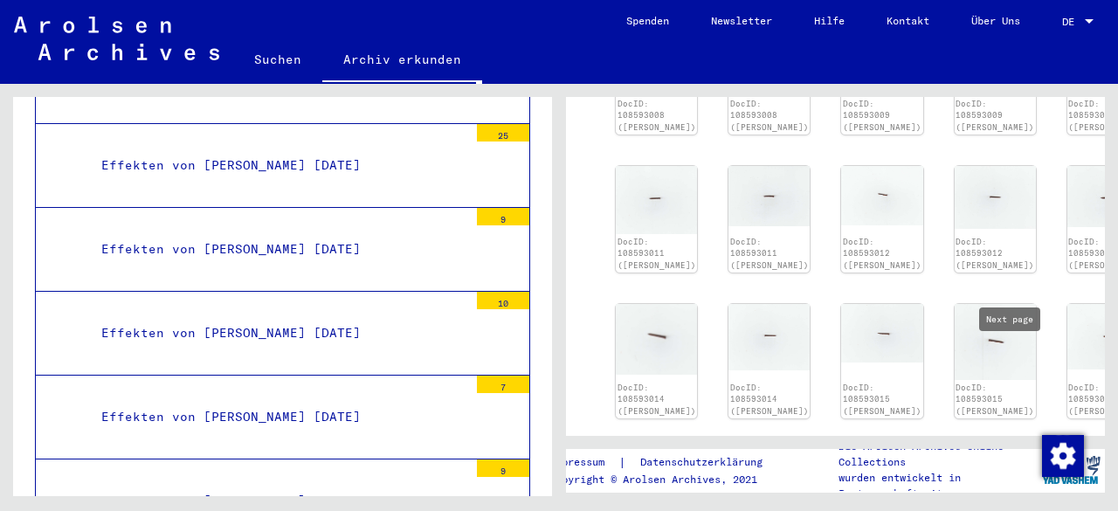
click at [1012, 439] on icon "Next page" at bounding box center [1024, 451] width 24 height 24
type input "**"
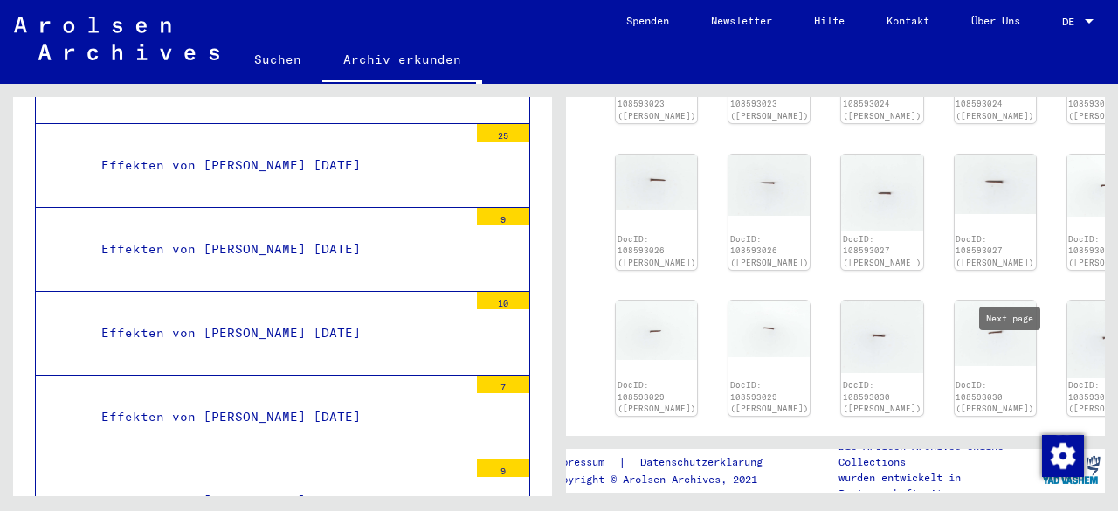
click at [1019, 437] on icon "Next page" at bounding box center [1024, 449] width 24 height 24
type input "**"
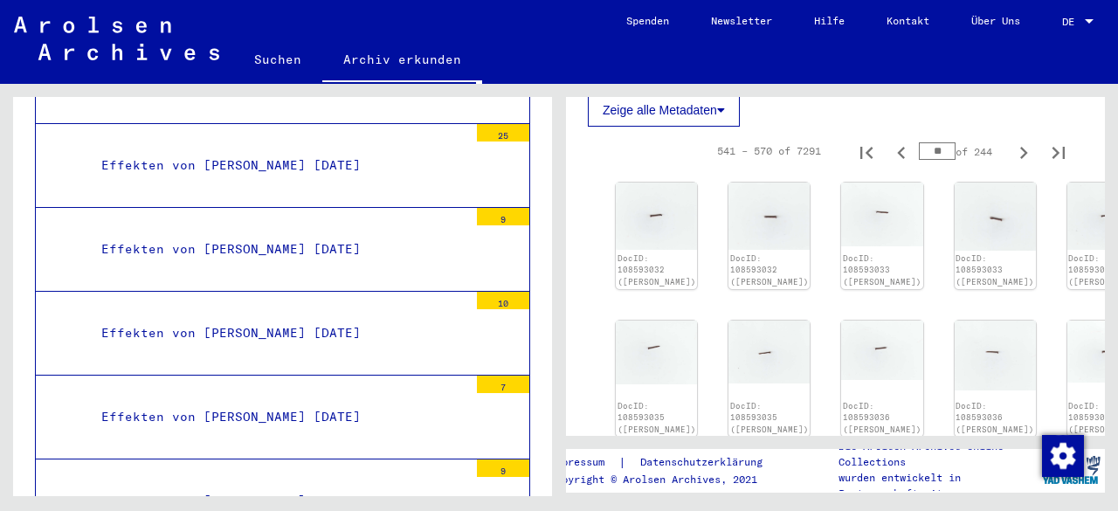
scroll to position [355, 0]
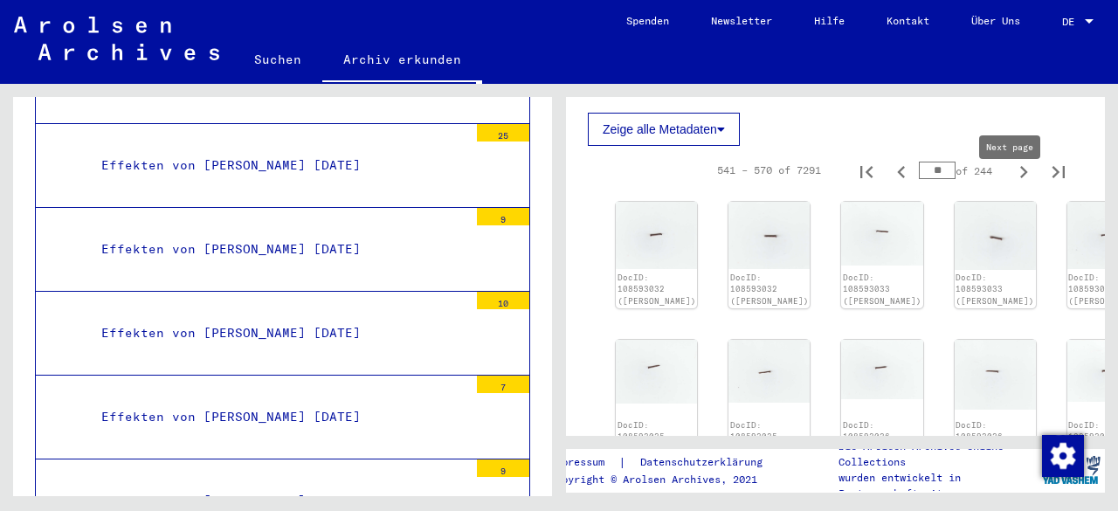
click at [1012, 184] on icon "Next page" at bounding box center [1024, 172] width 24 height 24
type input "**"
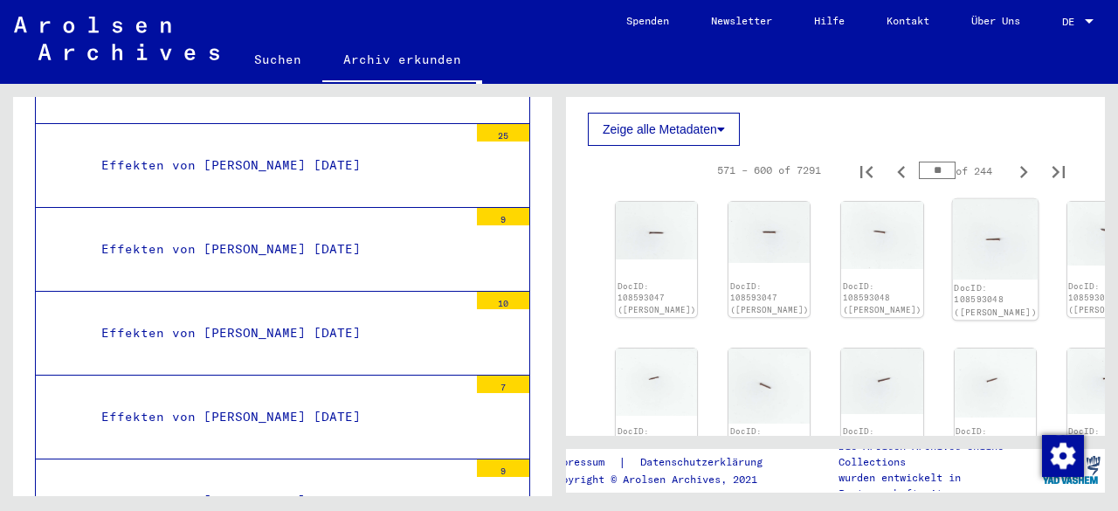
click at [952, 247] on img at bounding box center [995, 239] width 86 height 80
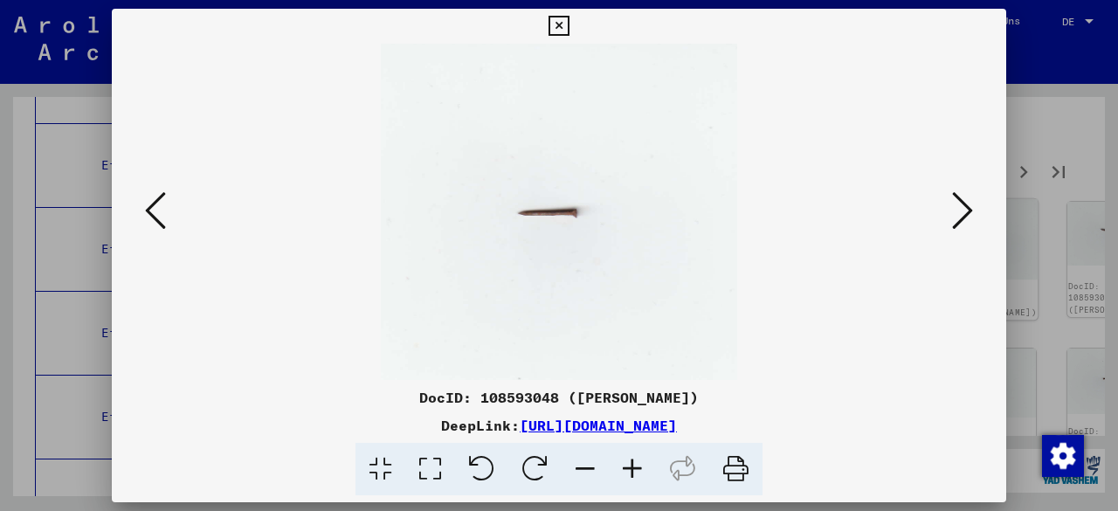
click at [856, 247] on img at bounding box center [559, 212] width 776 height 336
click at [550, 27] on icon at bounding box center [559, 26] width 20 height 21
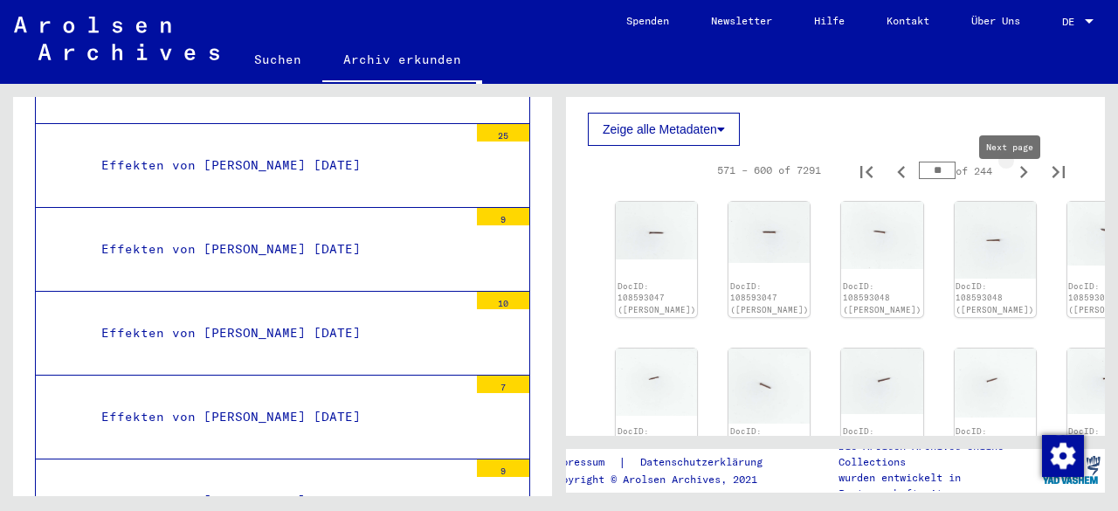
click at [1015, 184] on icon "Next page" at bounding box center [1024, 172] width 24 height 24
type input "**"
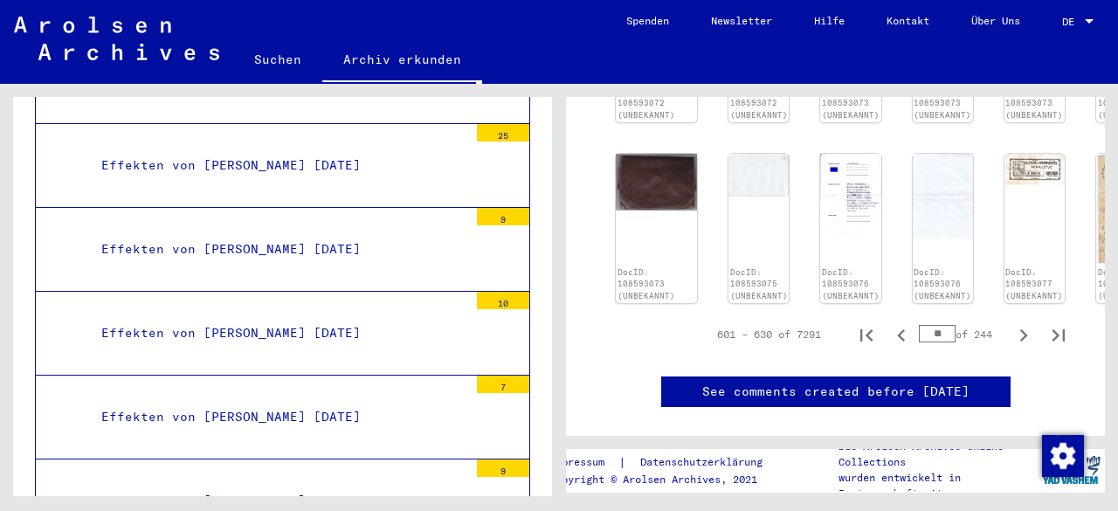
scroll to position [1054, 0]
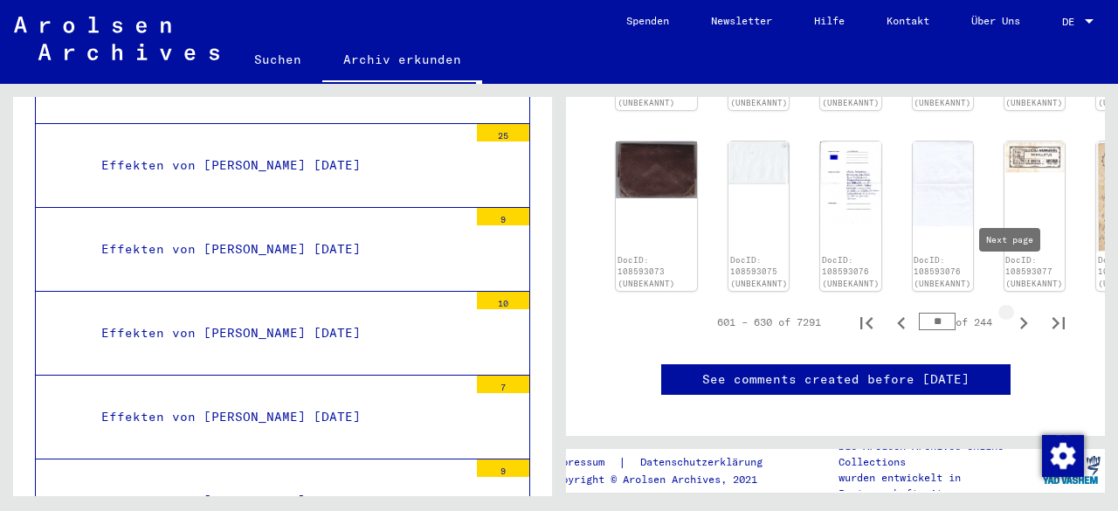
click at [1012, 311] on icon "Next page" at bounding box center [1024, 323] width 24 height 24
type input "**"
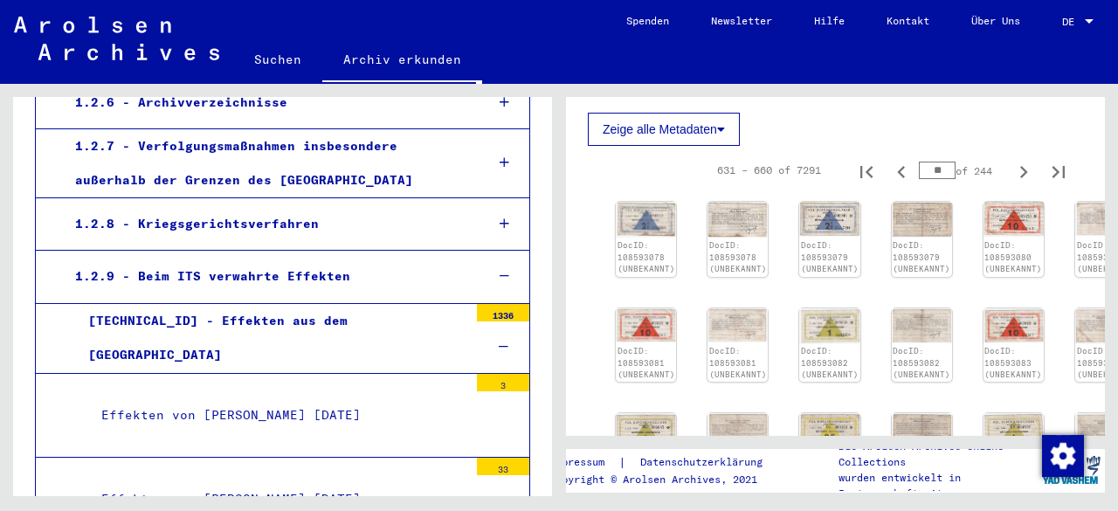
scroll to position [699, 0]
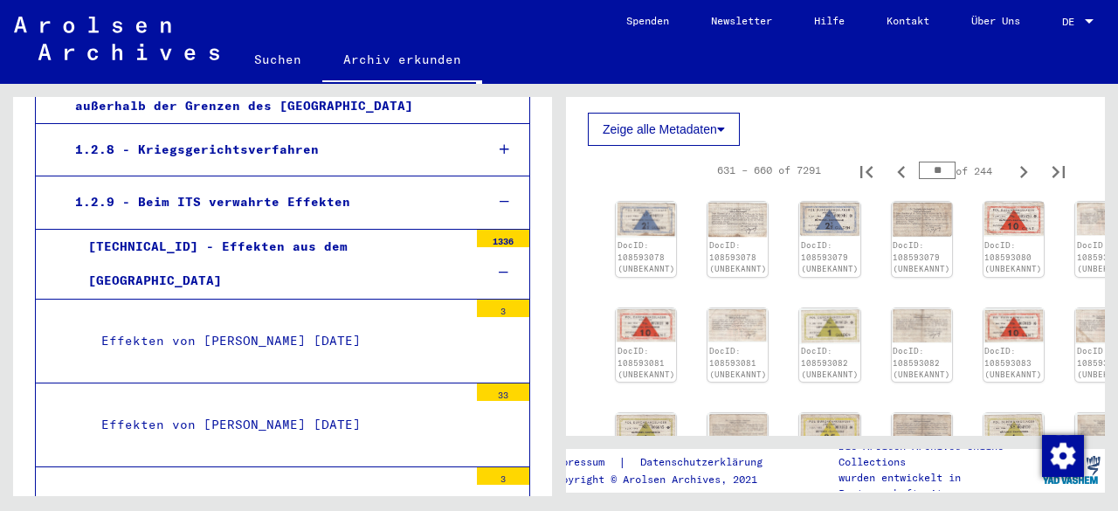
click at [245, 193] on div "1.2.9 - Beim ITS verwahrte Effekten" at bounding box center [266, 202] width 409 height 34
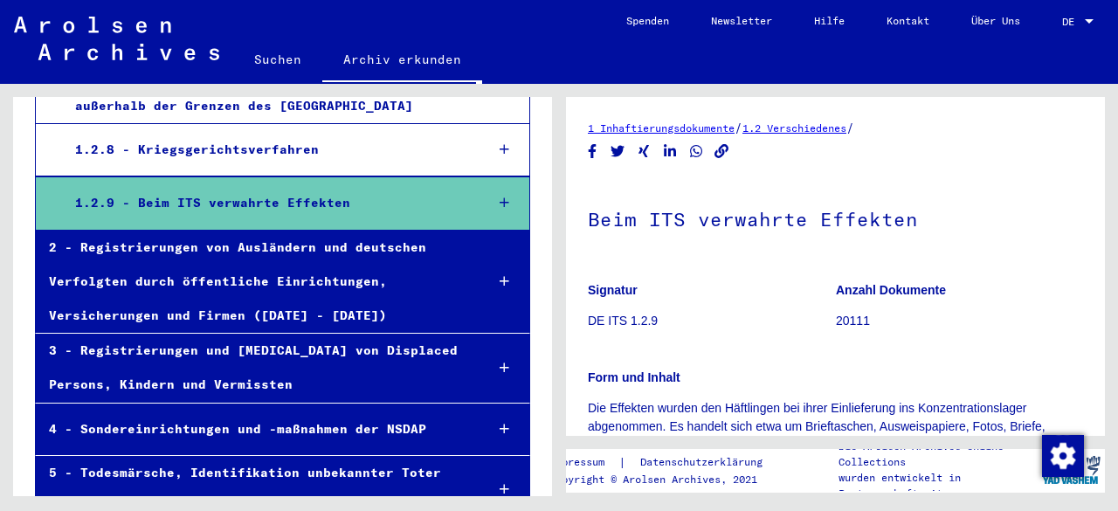
click at [500, 197] on icon at bounding box center [505, 203] width 10 height 12
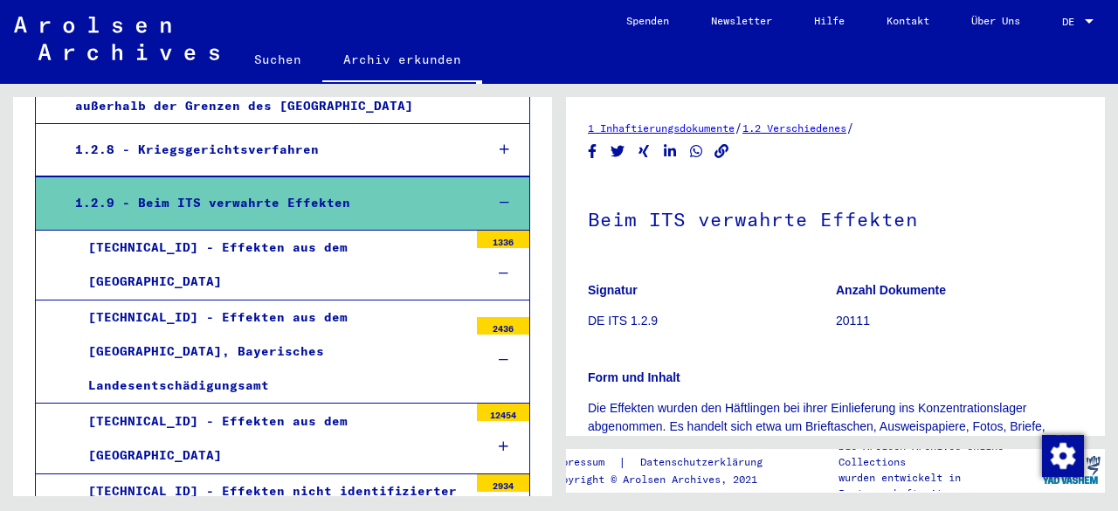
click at [1090, 13] on div "DE DE" at bounding box center [1080, 18] width 35 height 30
click at [1049, 34] on span "English" at bounding box center [1045, 30] width 43 height 13
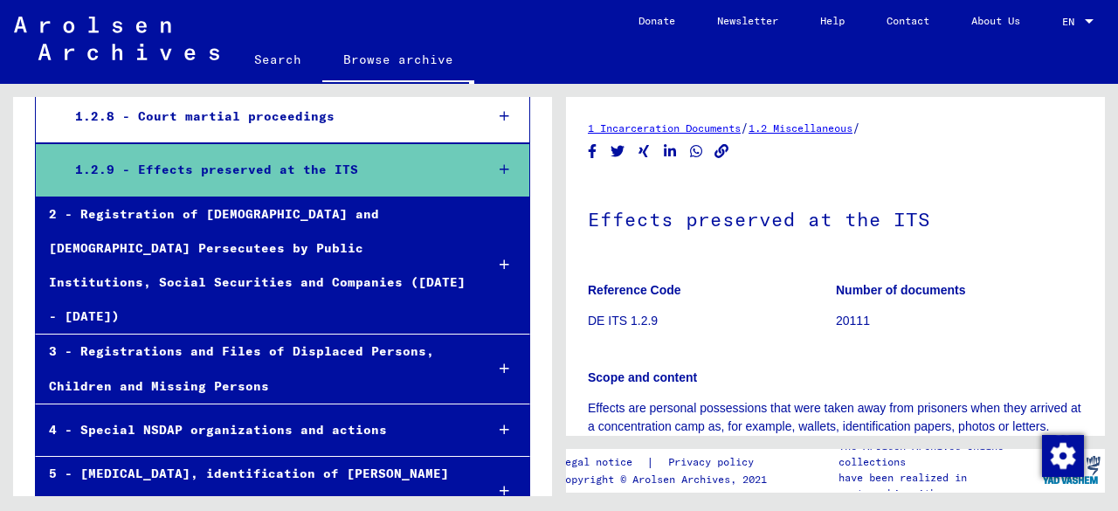
scroll to position [698, 0]
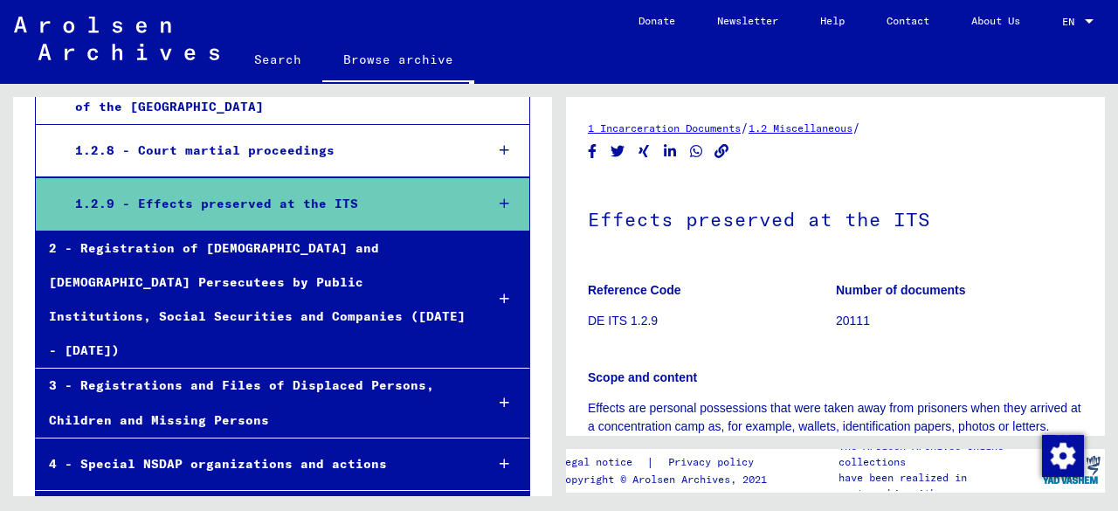
click at [237, 200] on div "1.2.9 - Effects preserved at the ITS" at bounding box center [266, 204] width 409 height 34
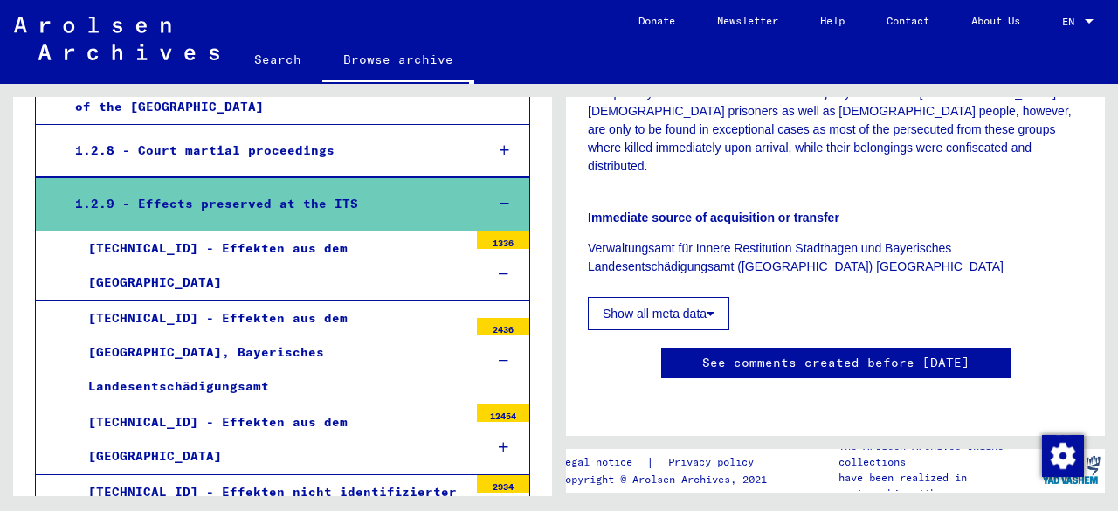
scroll to position [786, 0]
click at [406, 260] on div "[TECHNICAL_ID] - Effekten aus dem [GEOGRAPHIC_DATA]" at bounding box center [271, 266] width 393 height 68
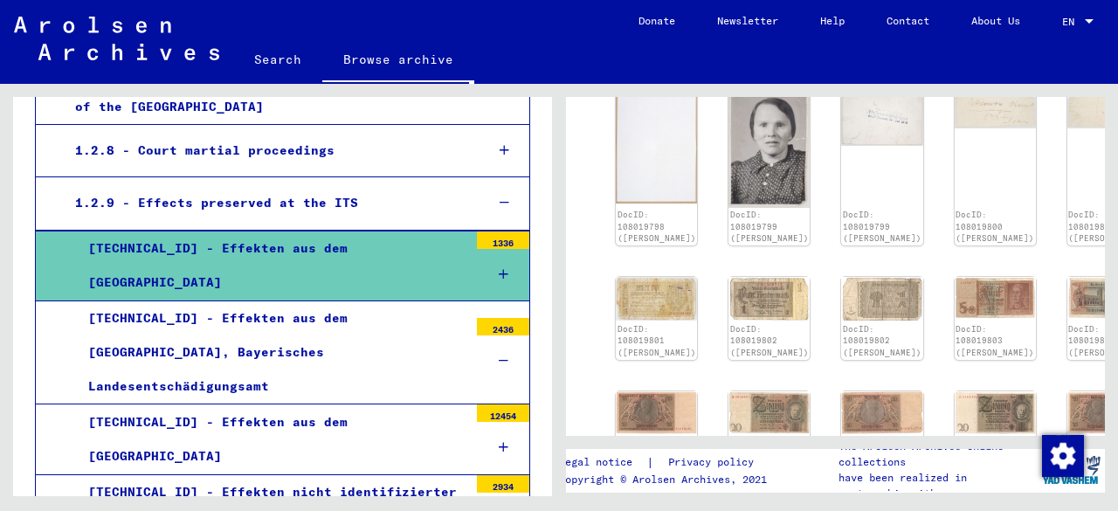
scroll to position [1136, 0]
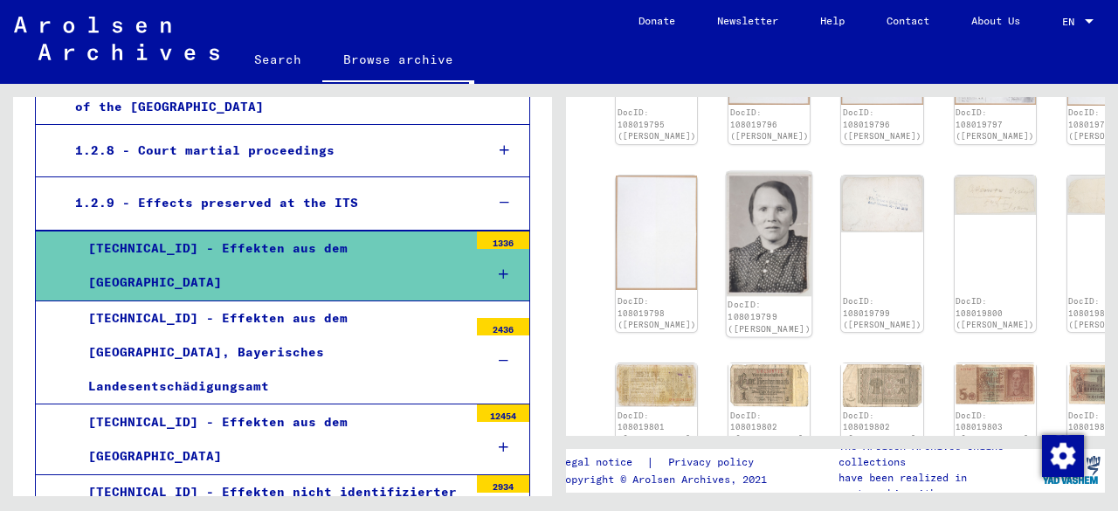
click at [727, 207] on img at bounding box center [770, 233] width 86 height 125
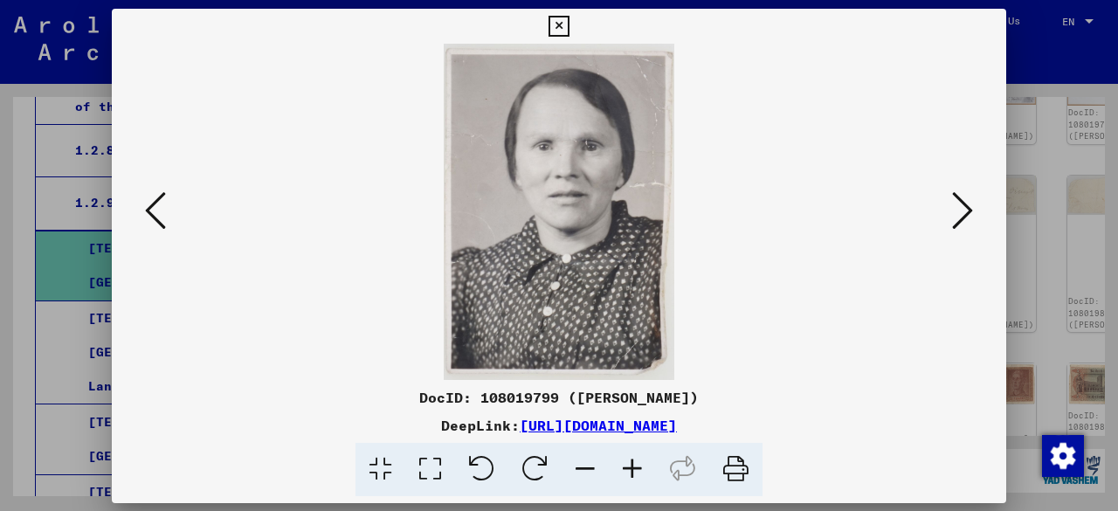
click at [722, 207] on img at bounding box center [559, 212] width 776 height 336
click at [966, 215] on icon at bounding box center [962, 211] width 21 height 42
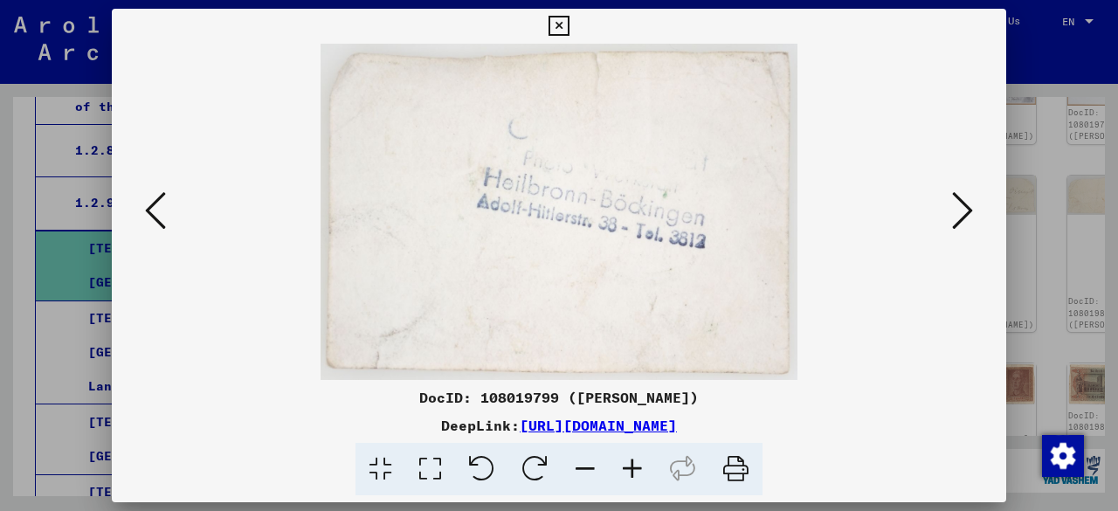
click at [966, 215] on icon at bounding box center [962, 211] width 21 height 42
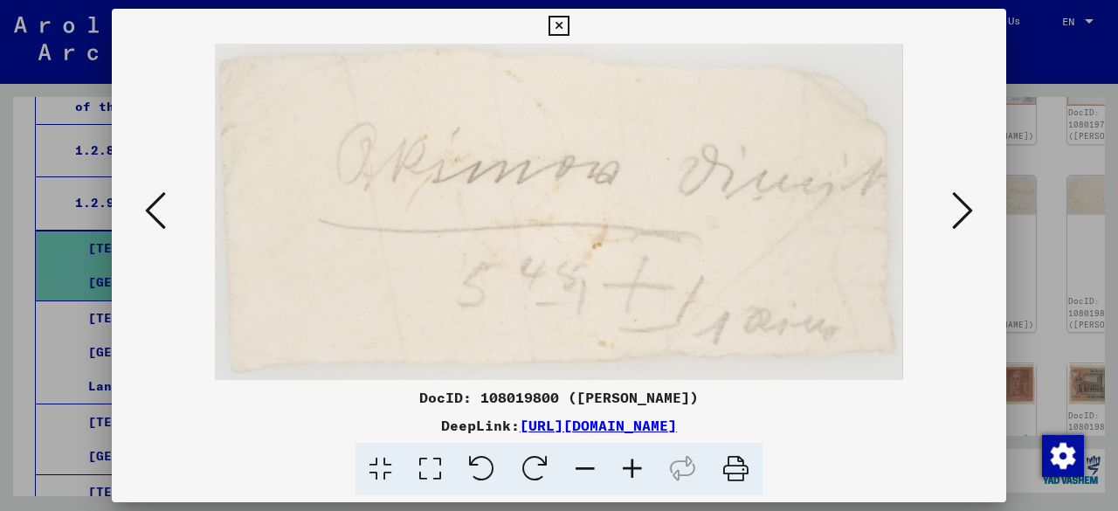
click at [966, 215] on icon at bounding box center [962, 211] width 21 height 42
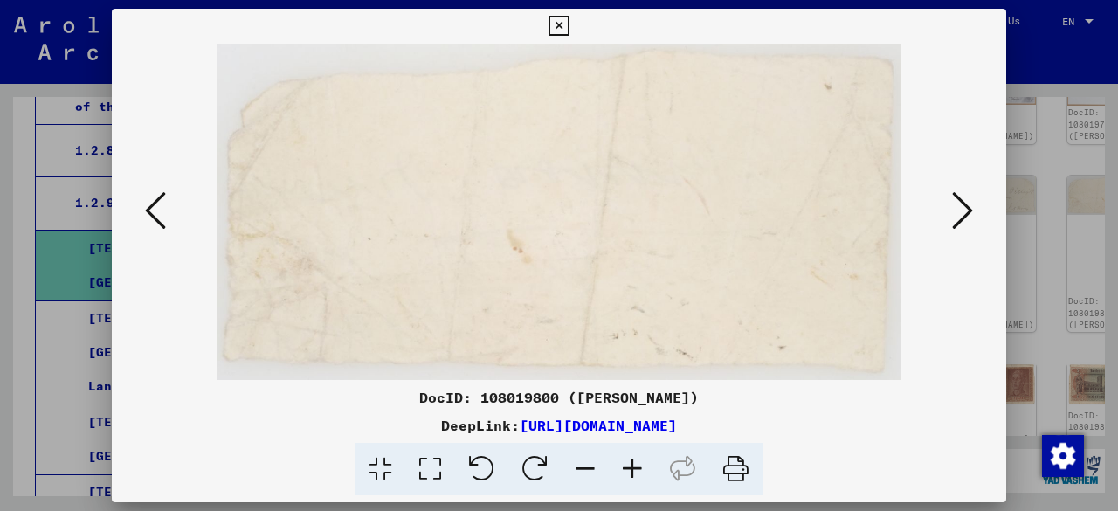
click at [966, 215] on icon at bounding box center [962, 211] width 21 height 42
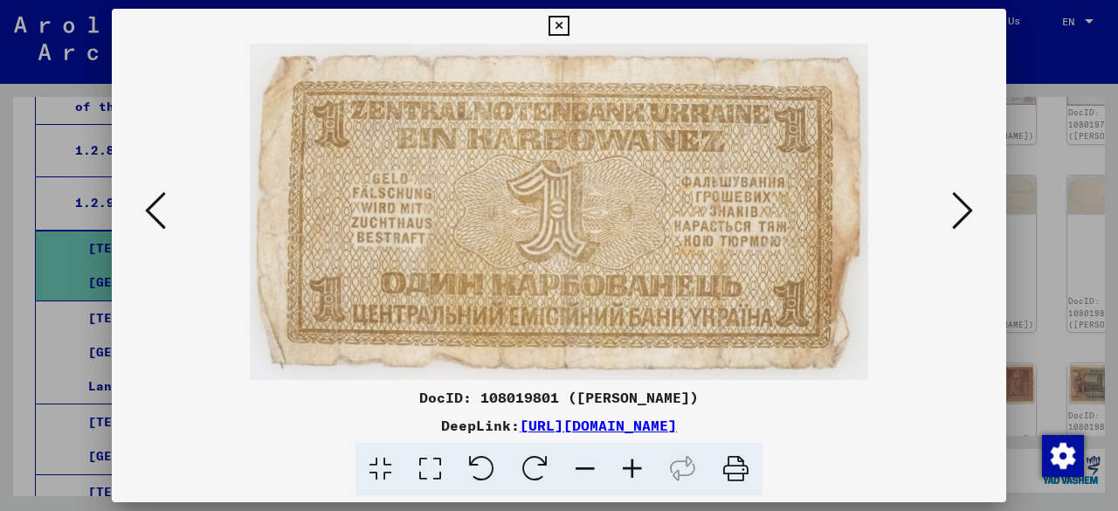
click at [966, 215] on icon at bounding box center [962, 211] width 21 height 42
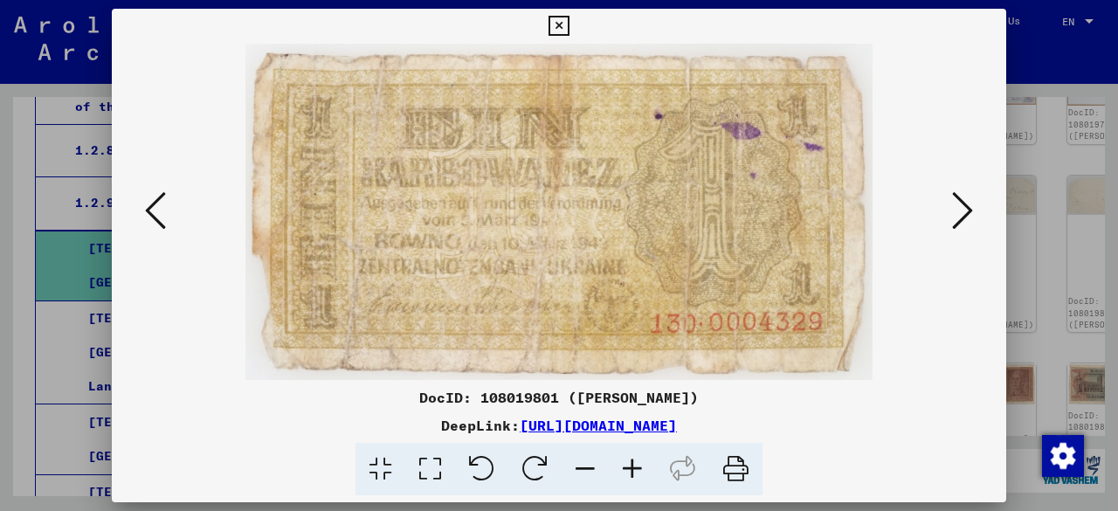
click at [966, 215] on icon at bounding box center [962, 211] width 21 height 42
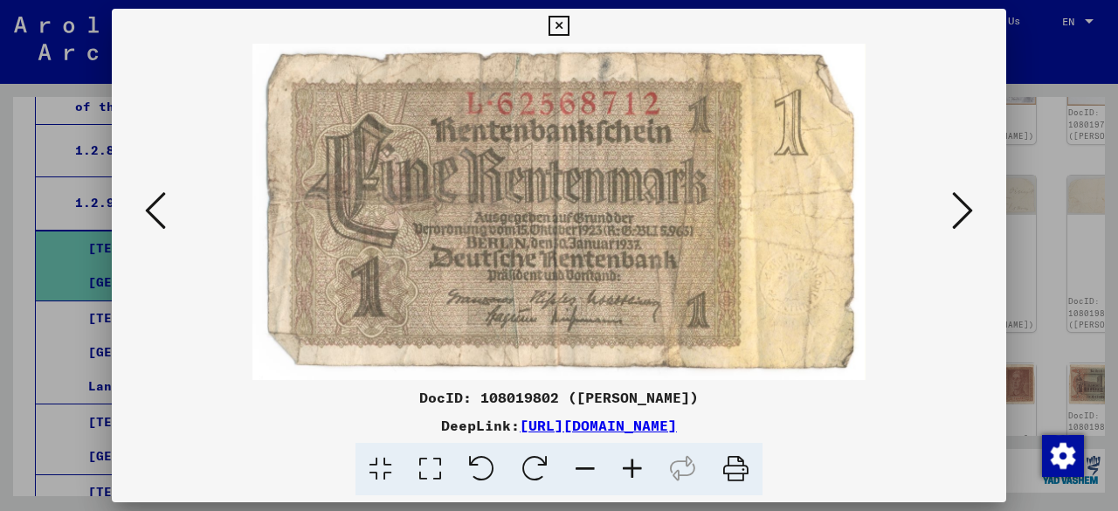
click at [966, 215] on icon at bounding box center [962, 211] width 21 height 42
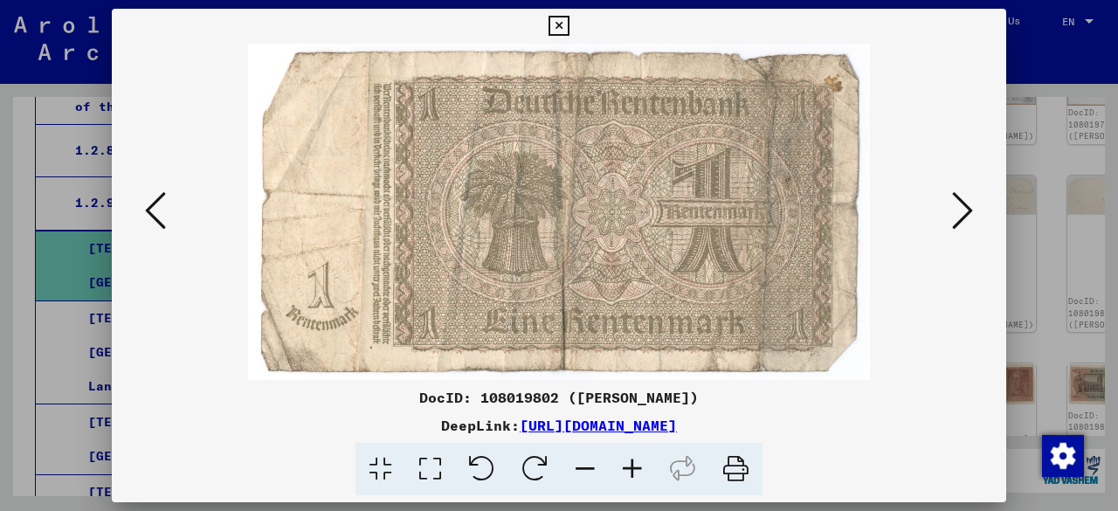
click at [966, 215] on icon at bounding box center [962, 211] width 21 height 42
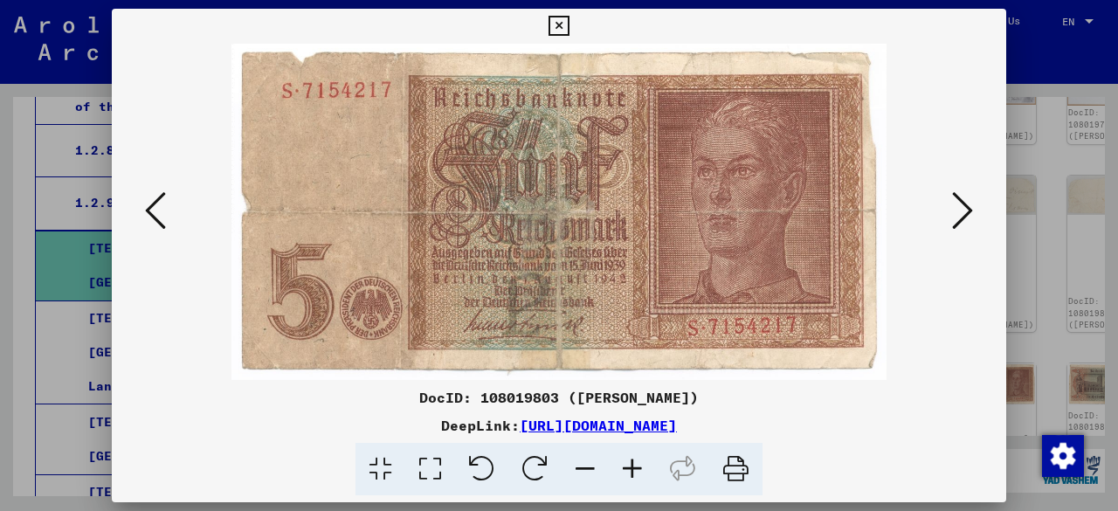
click at [966, 215] on icon at bounding box center [962, 211] width 21 height 42
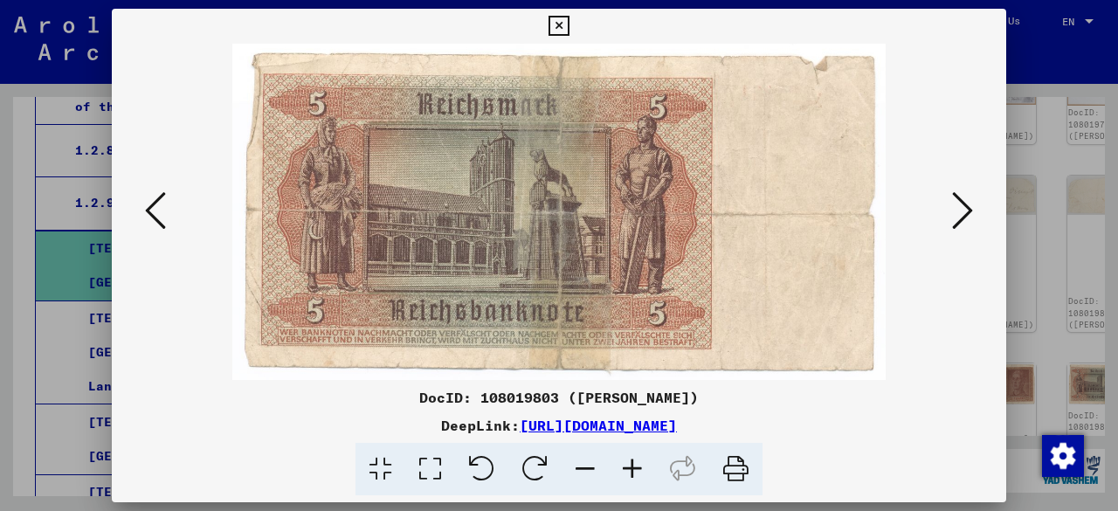
click at [966, 215] on icon at bounding box center [962, 211] width 21 height 42
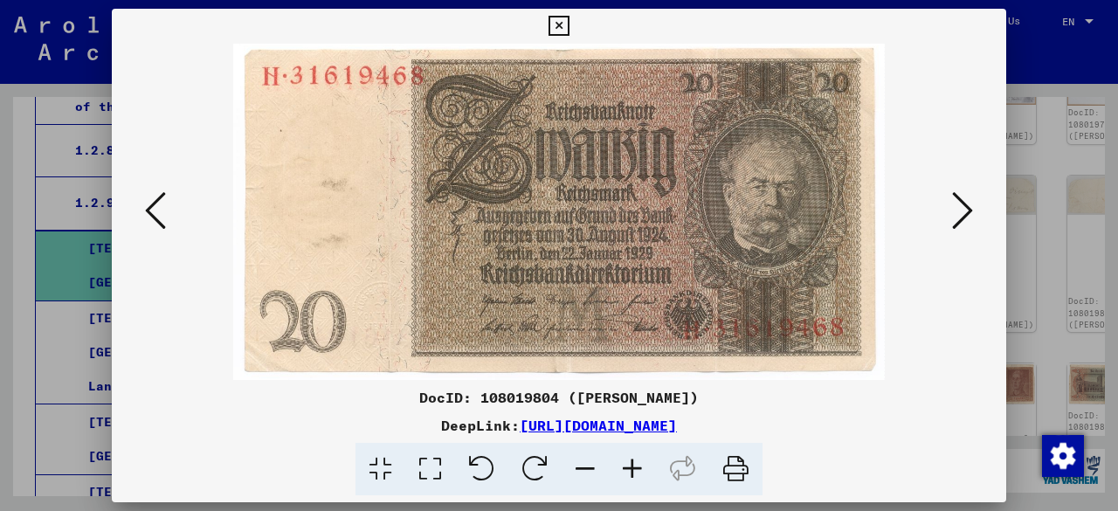
click at [966, 215] on icon at bounding box center [962, 211] width 21 height 42
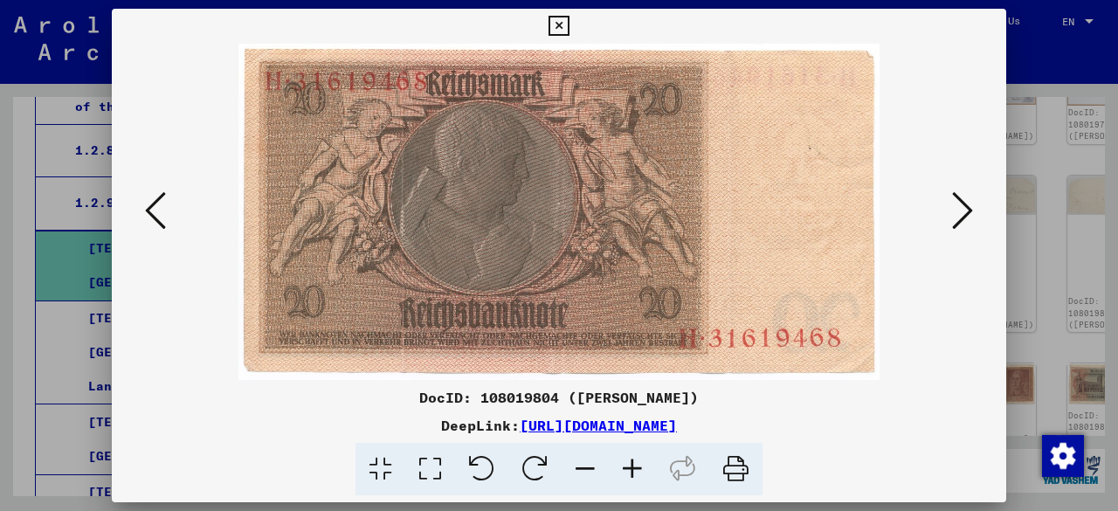
click at [966, 215] on icon at bounding box center [962, 211] width 21 height 42
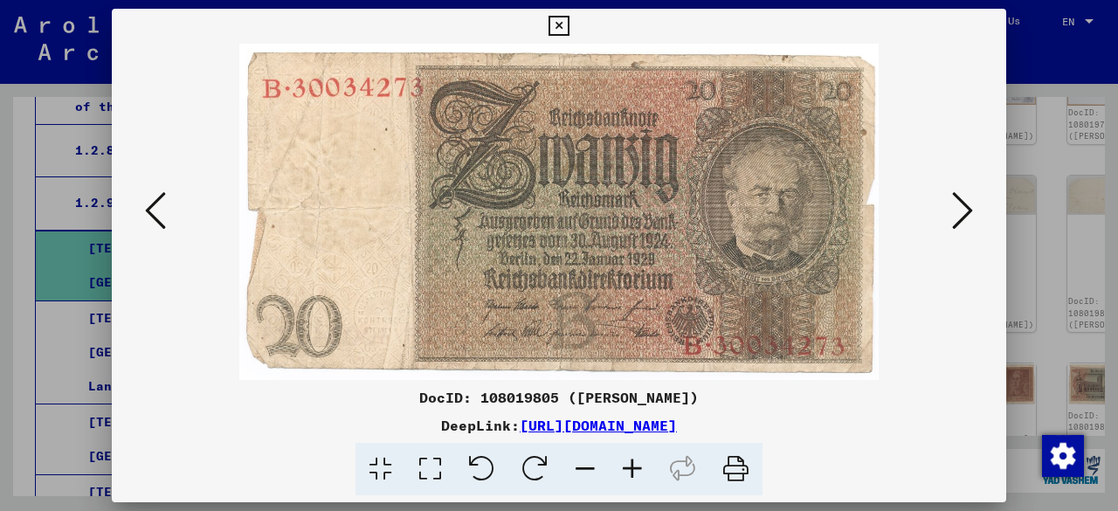
click at [966, 215] on icon at bounding box center [962, 211] width 21 height 42
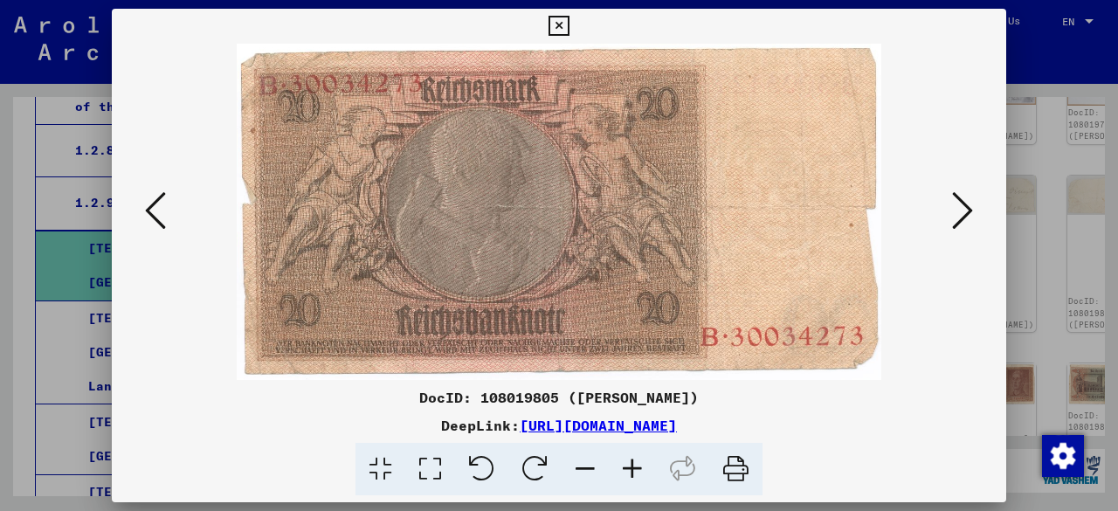
click at [966, 215] on icon at bounding box center [962, 211] width 21 height 42
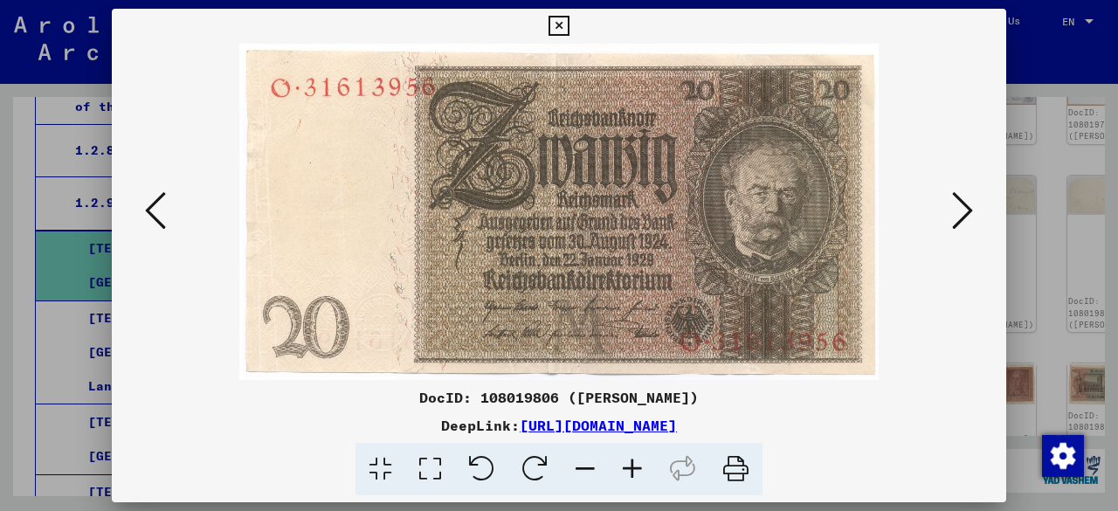
click at [966, 215] on icon at bounding box center [962, 211] width 21 height 42
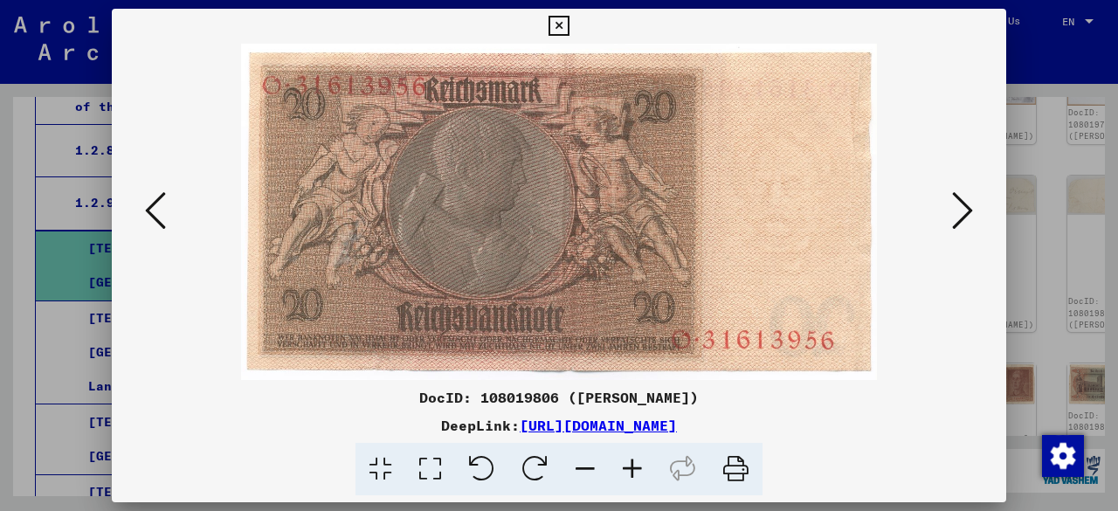
click at [966, 215] on icon at bounding box center [962, 211] width 21 height 42
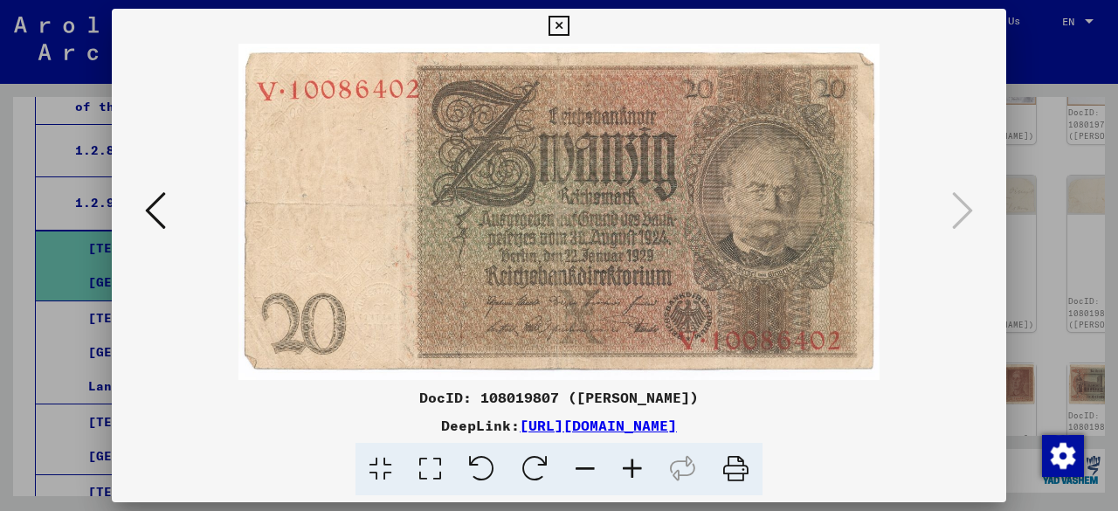
click at [556, 24] on icon at bounding box center [559, 26] width 20 height 21
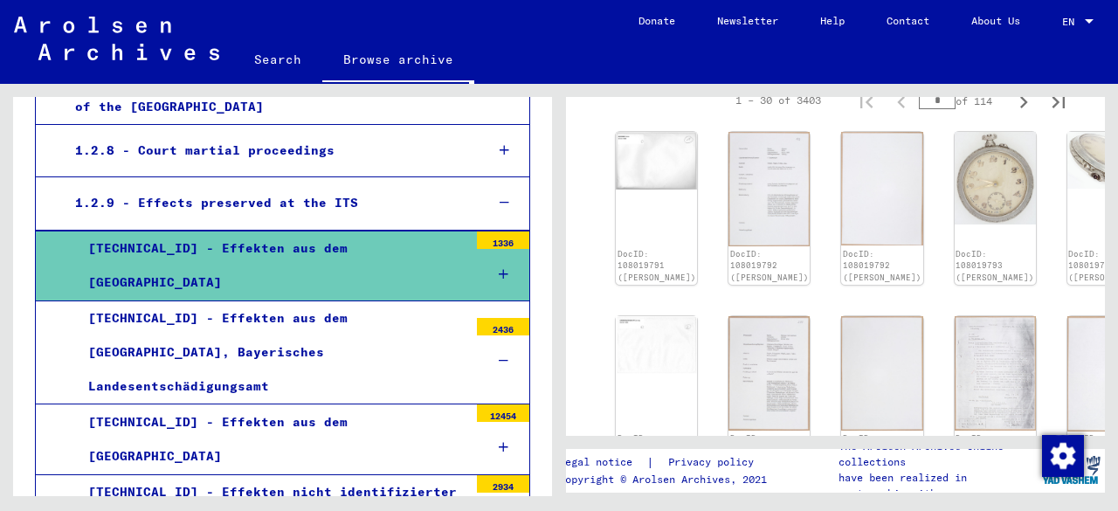
scroll to position [786, 0]
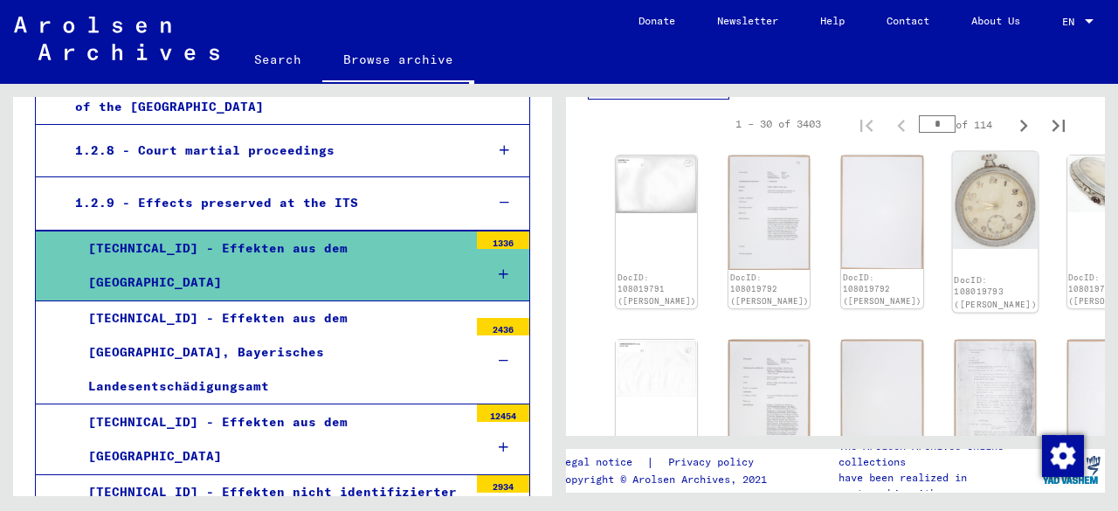
click at [952, 224] on img at bounding box center [995, 200] width 86 height 97
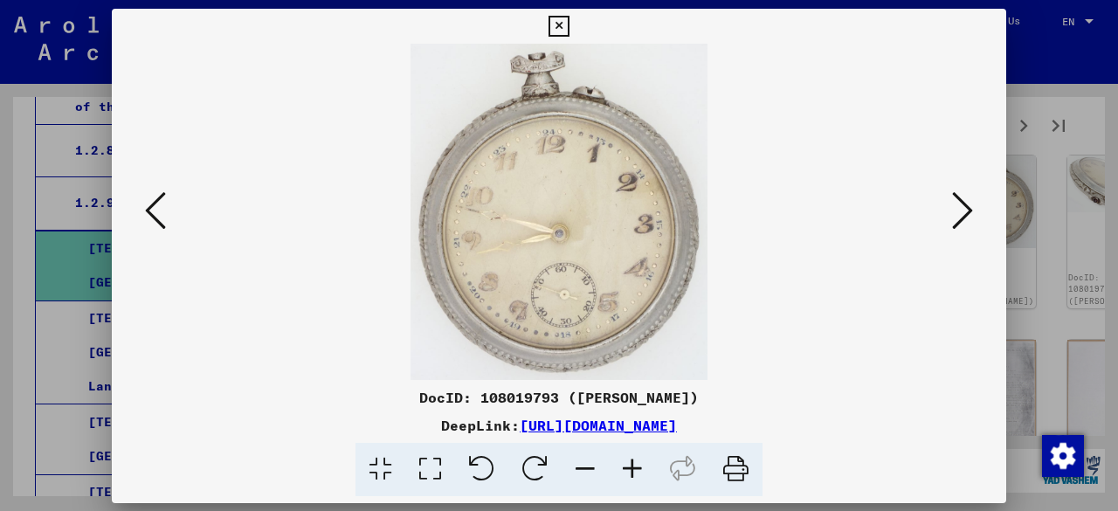
click at [872, 224] on img at bounding box center [559, 212] width 776 height 336
click at [966, 204] on icon at bounding box center [962, 211] width 21 height 42
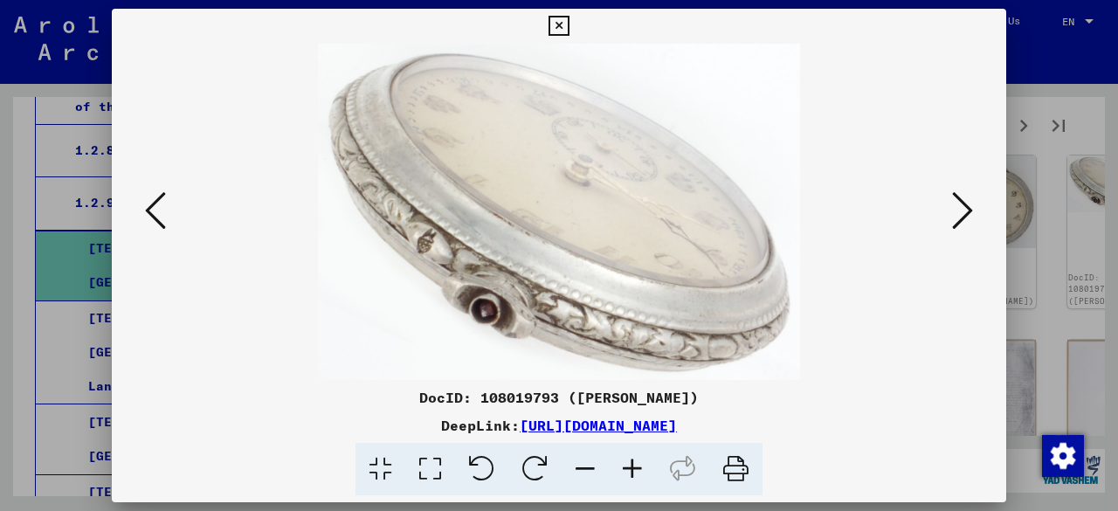
click at [966, 204] on icon at bounding box center [962, 211] width 21 height 42
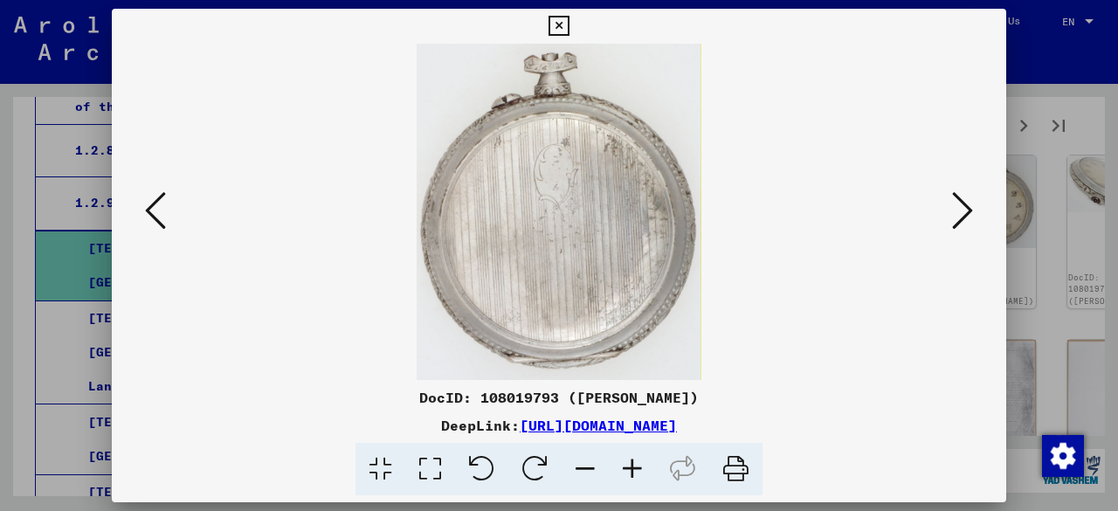
click at [966, 204] on icon at bounding box center [962, 211] width 21 height 42
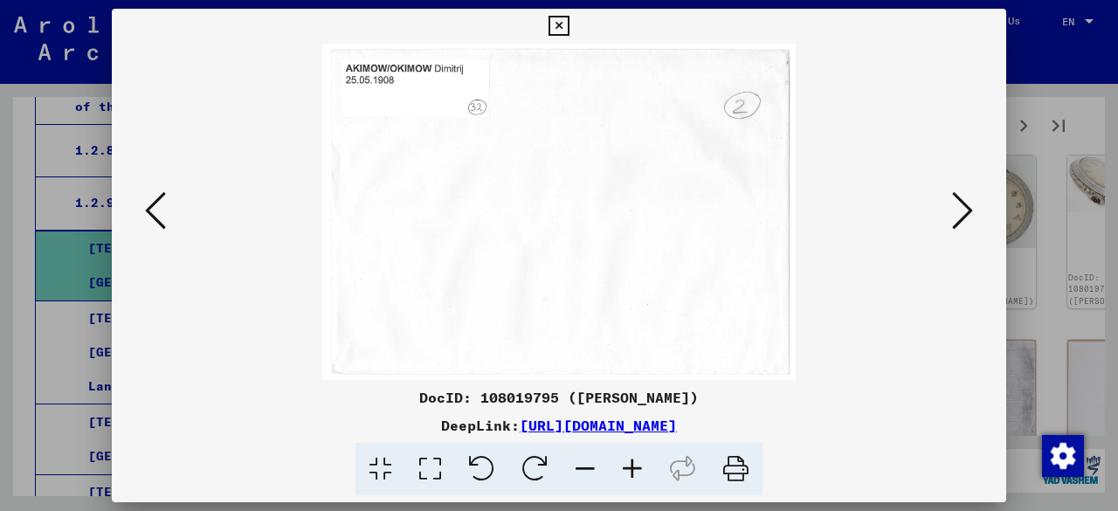
click at [966, 203] on icon at bounding box center [962, 211] width 21 height 42
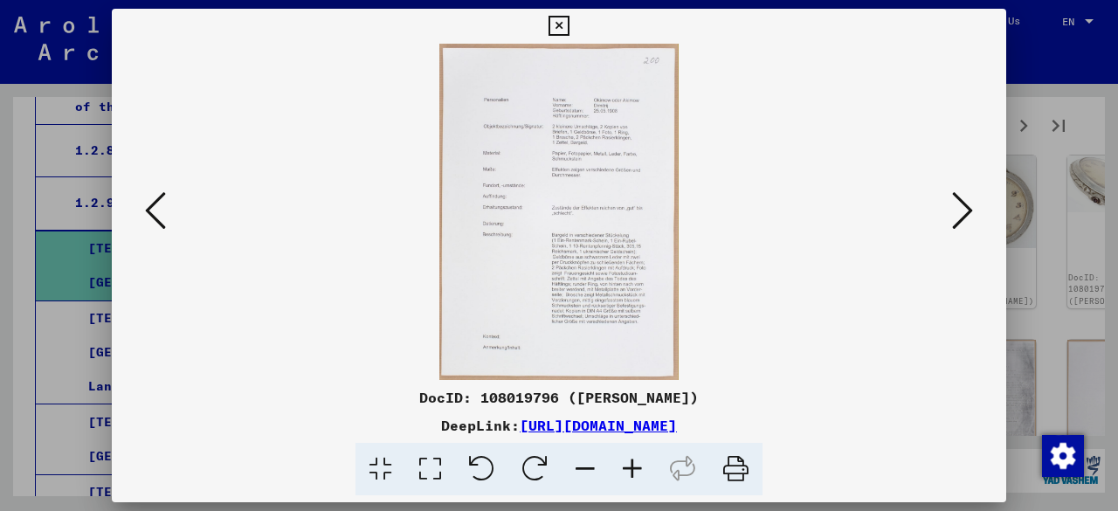
click at [634, 472] on icon at bounding box center [632, 469] width 47 height 53
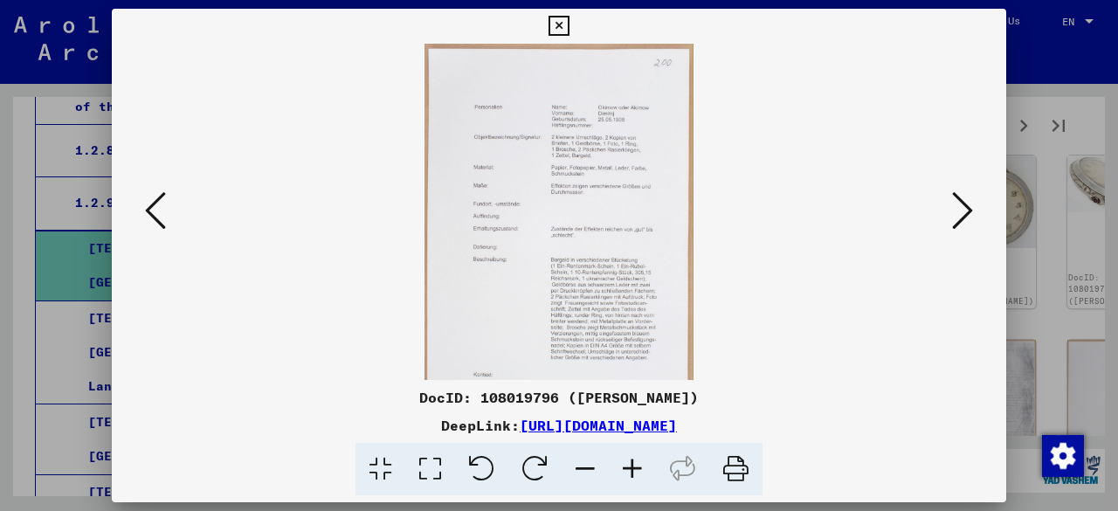
click at [634, 471] on icon at bounding box center [632, 469] width 47 height 53
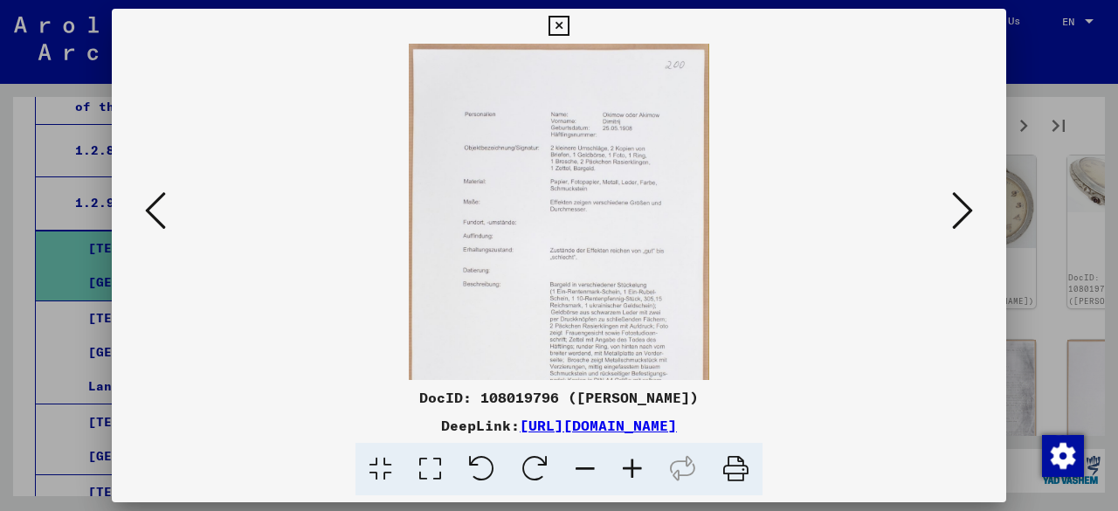
click at [632, 472] on icon at bounding box center [632, 469] width 47 height 53
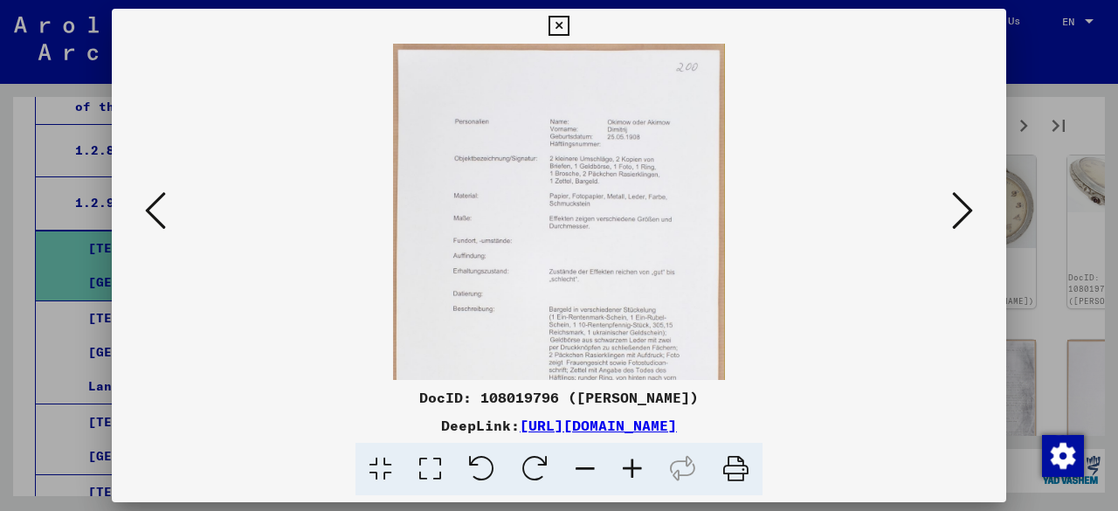
click at [632, 472] on icon at bounding box center [632, 469] width 47 height 53
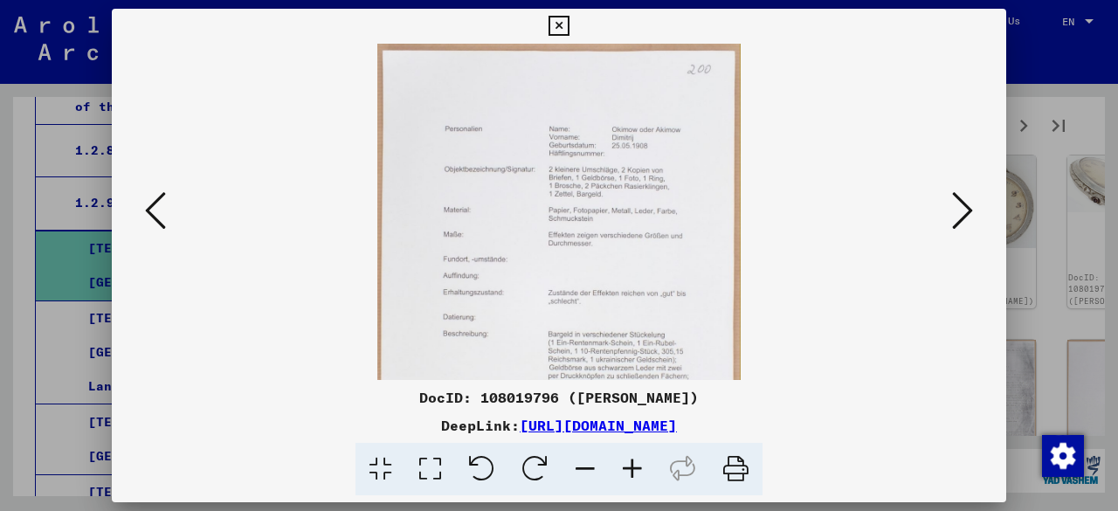
click at [631, 474] on icon at bounding box center [632, 469] width 47 height 53
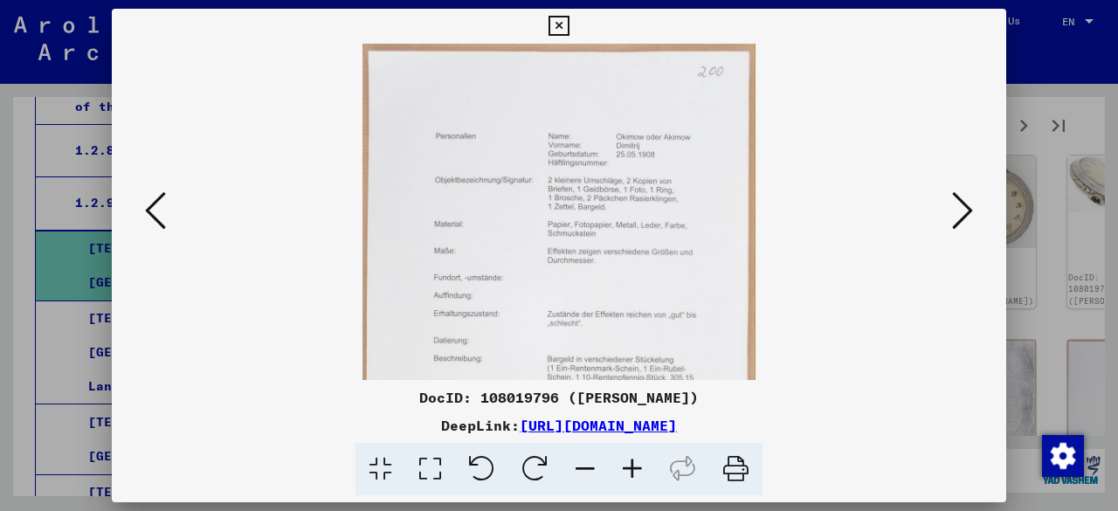
click at [631, 474] on icon at bounding box center [632, 469] width 47 height 53
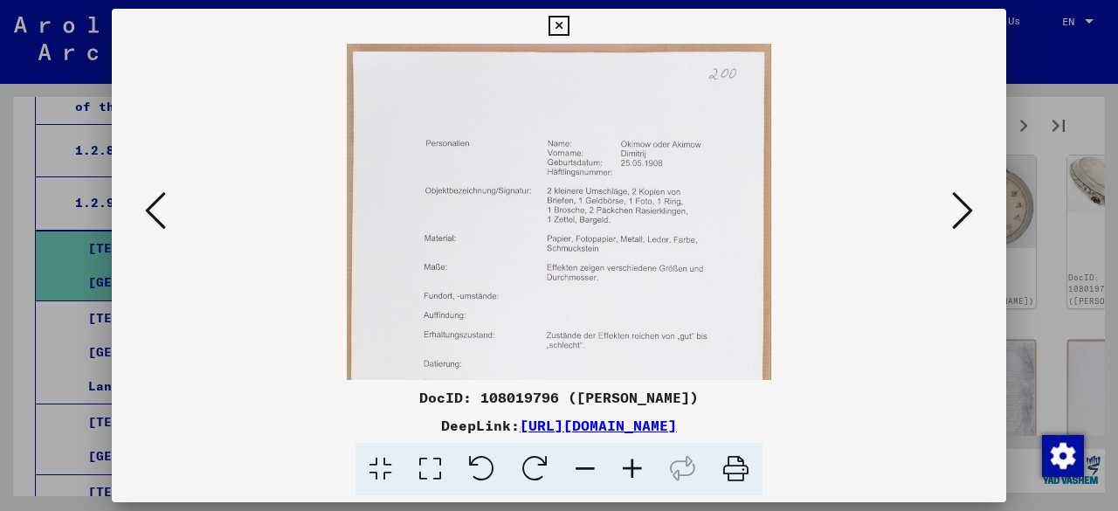
click at [631, 474] on icon at bounding box center [632, 469] width 47 height 53
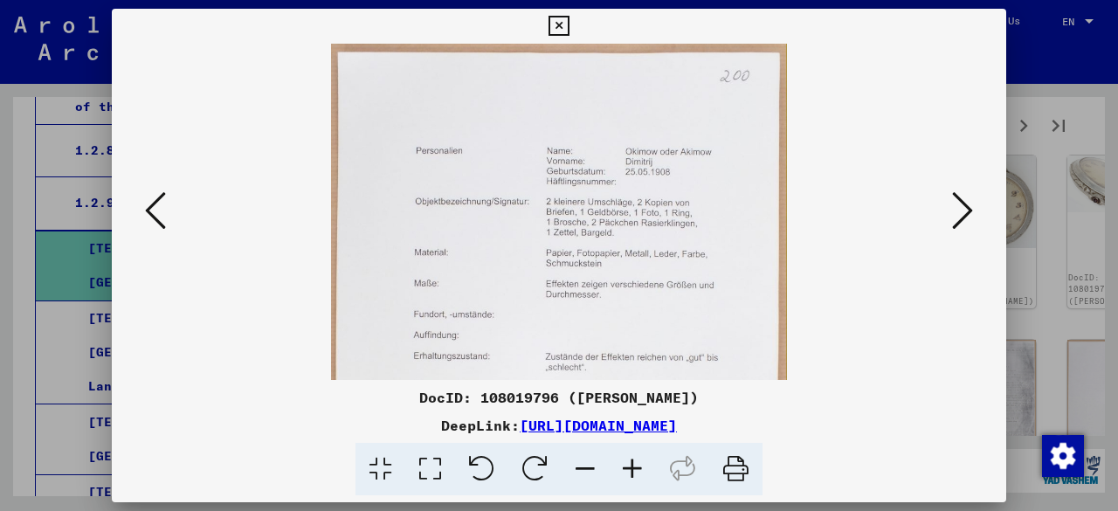
click at [631, 474] on icon at bounding box center [632, 469] width 47 height 53
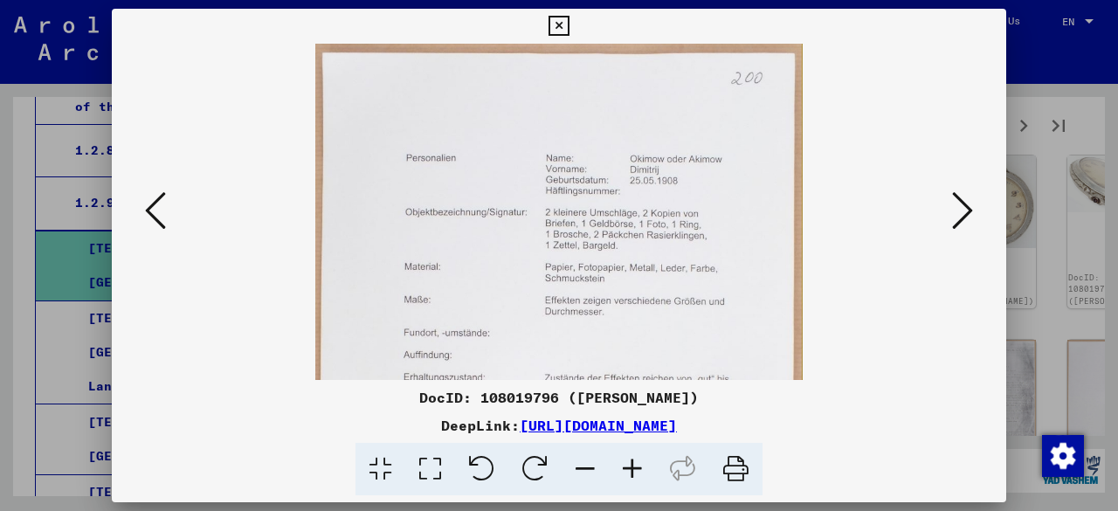
click at [631, 474] on icon at bounding box center [632, 469] width 47 height 53
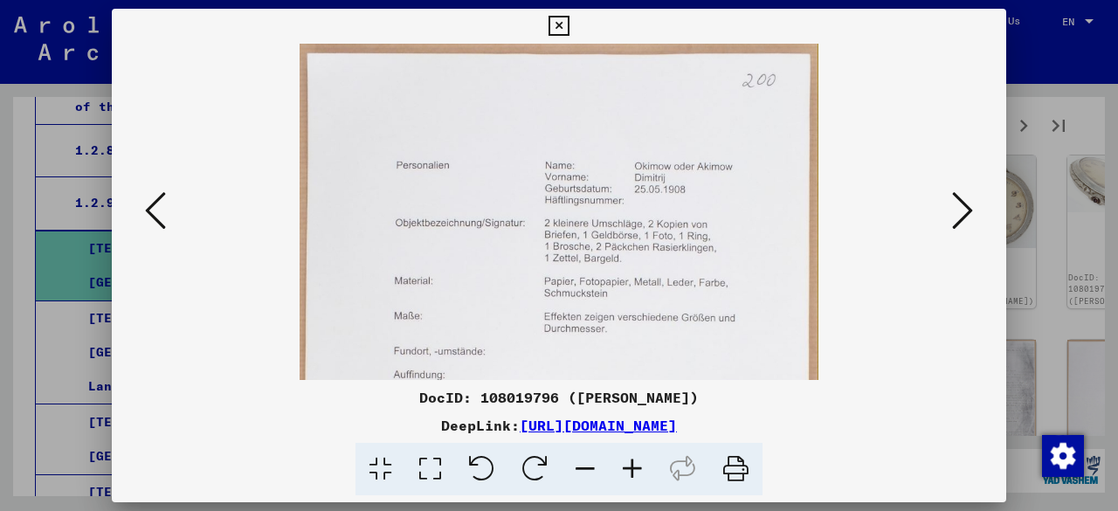
click at [631, 474] on icon at bounding box center [632, 469] width 47 height 53
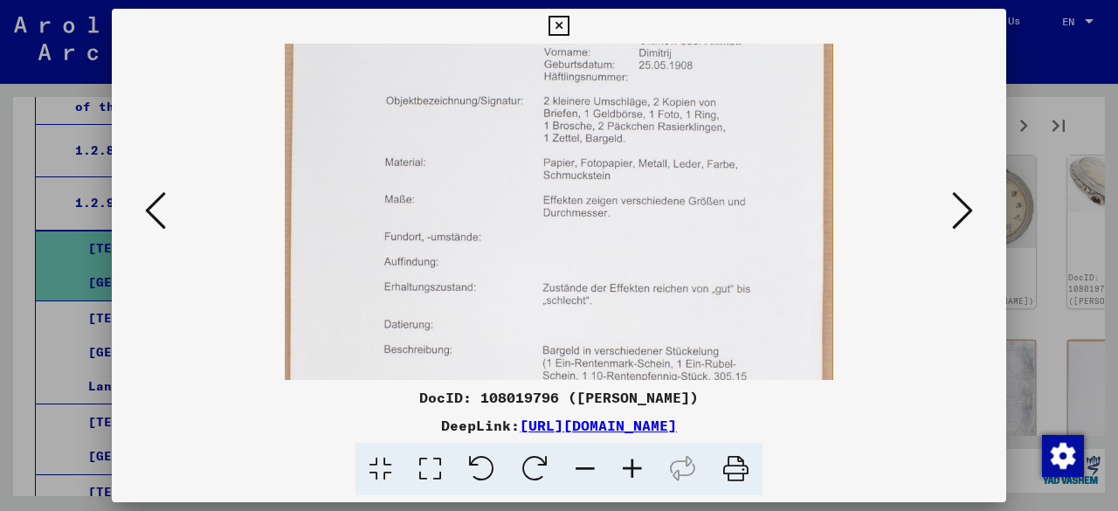
scroll to position [163, 0]
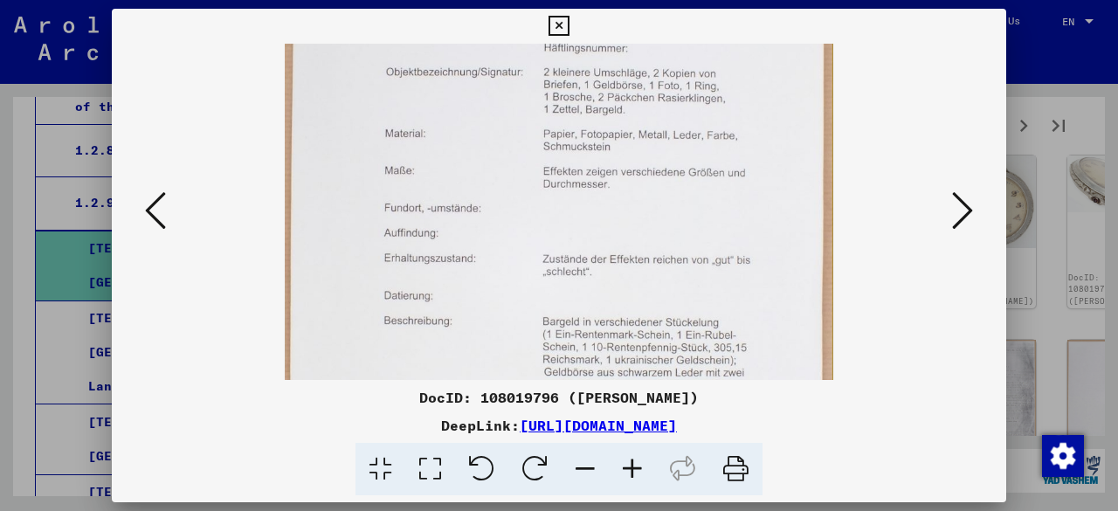
drag, startPoint x: 675, startPoint y: 315, endPoint x: 653, endPoint y: 155, distance: 162.4
click at [653, 156] on img at bounding box center [560, 268] width 550 height 773
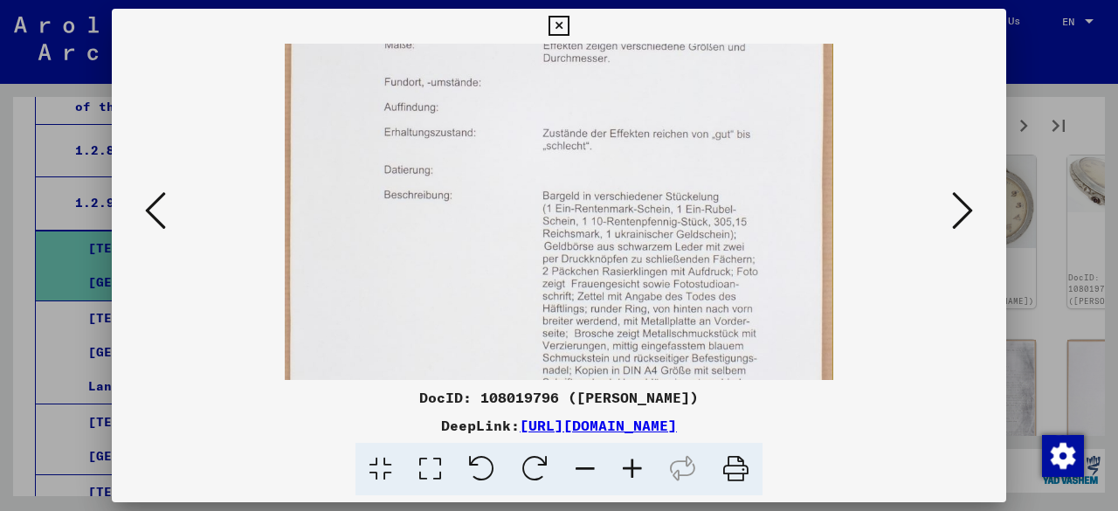
drag, startPoint x: 739, startPoint y: 282, endPoint x: 729, endPoint y: 158, distance: 124.5
click at [729, 158] on img at bounding box center [560, 142] width 550 height 773
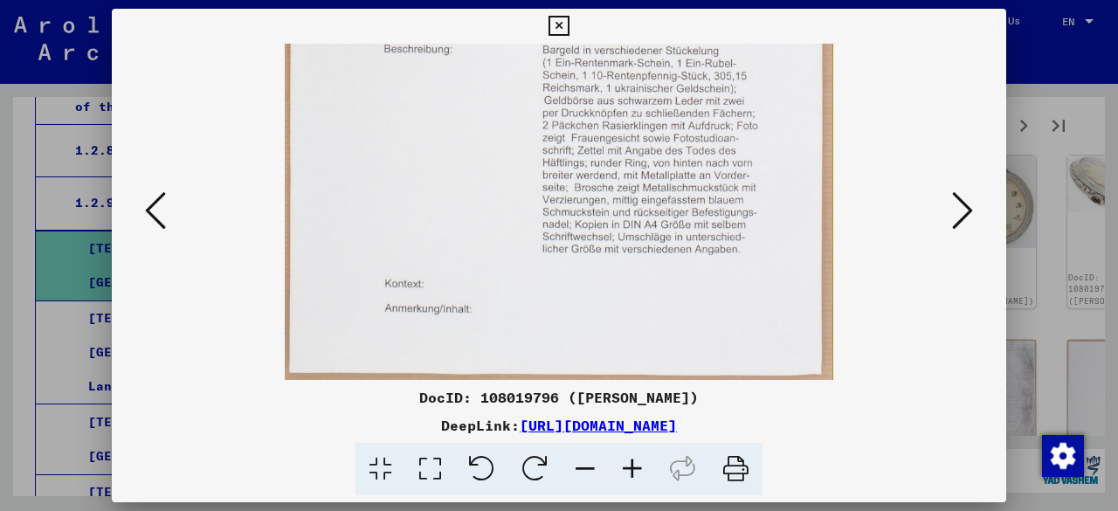
drag, startPoint x: 708, startPoint y: 285, endPoint x: 742, endPoint y: 138, distance: 150.7
click at [996, 226] on div at bounding box center [559, 212] width 895 height 336
click at [947, 197] on button at bounding box center [962, 212] width 31 height 50
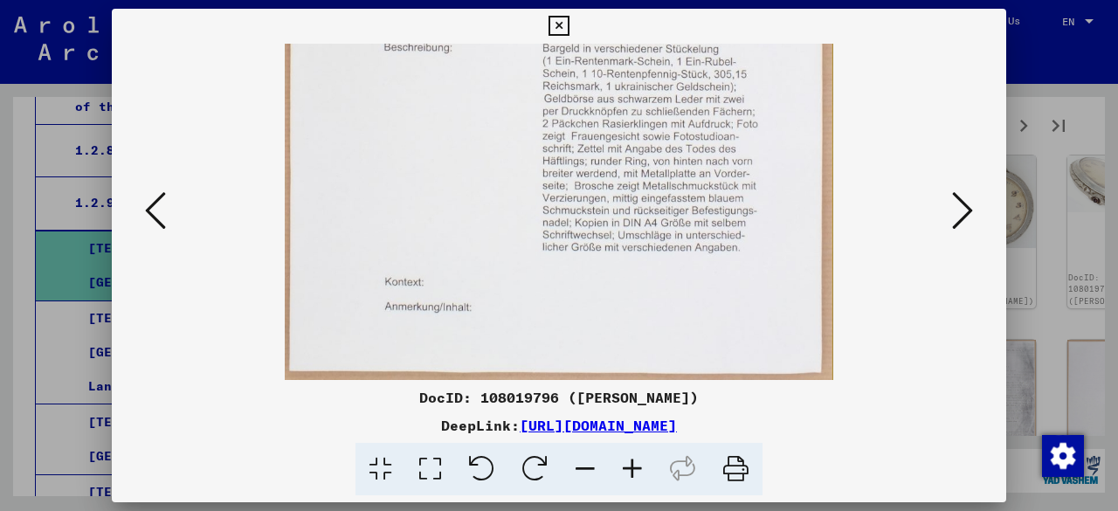
scroll to position [0, 0]
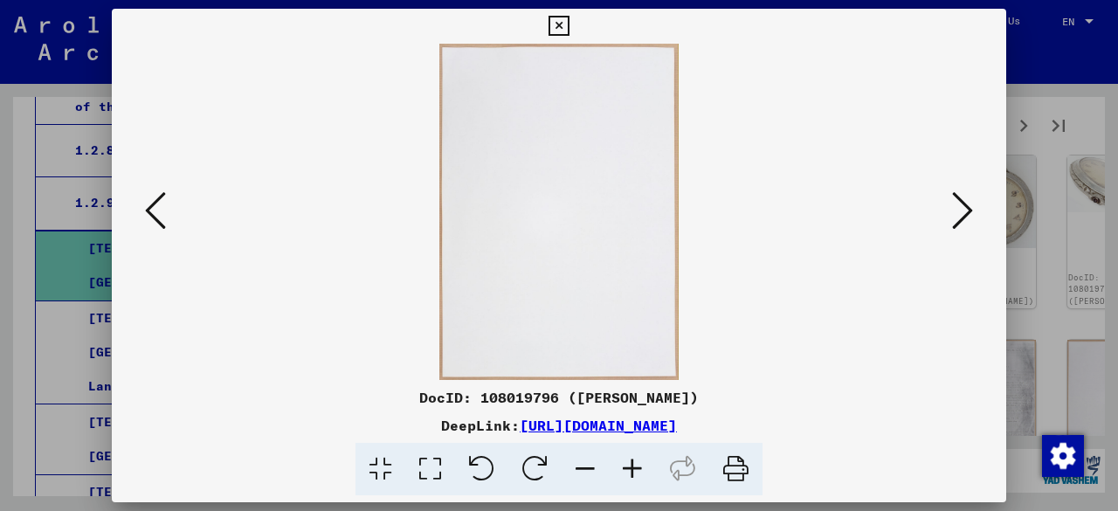
click at [955, 211] on icon at bounding box center [962, 211] width 21 height 42
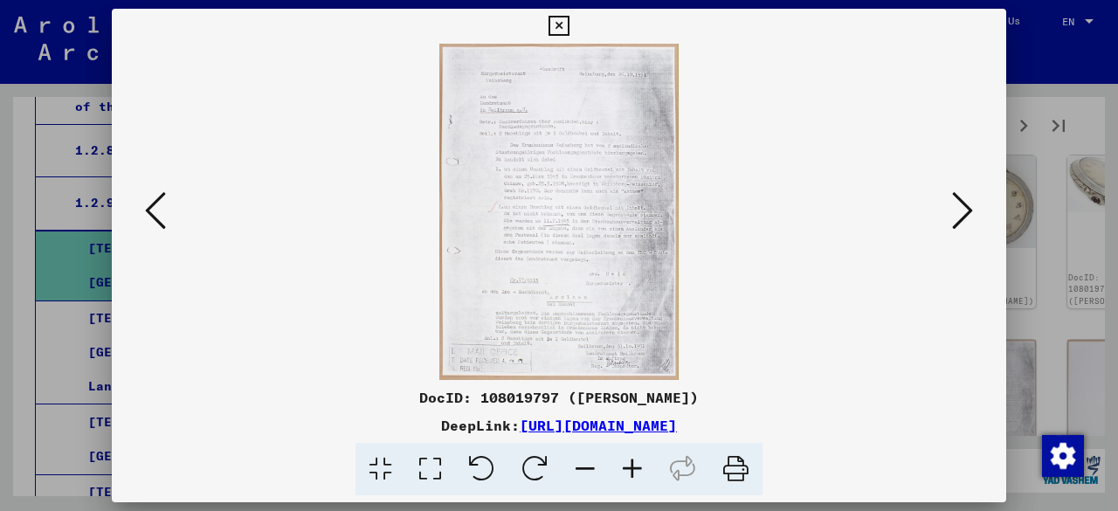
click at [955, 211] on icon at bounding box center [962, 211] width 21 height 42
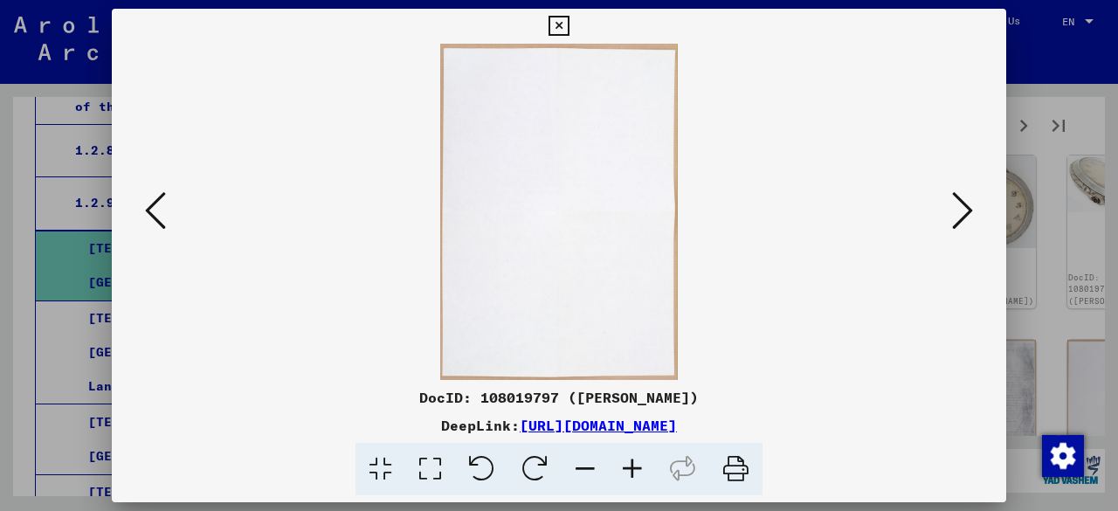
click at [955, 211] on icon at bounding box center [962, 211] width 21 height 42
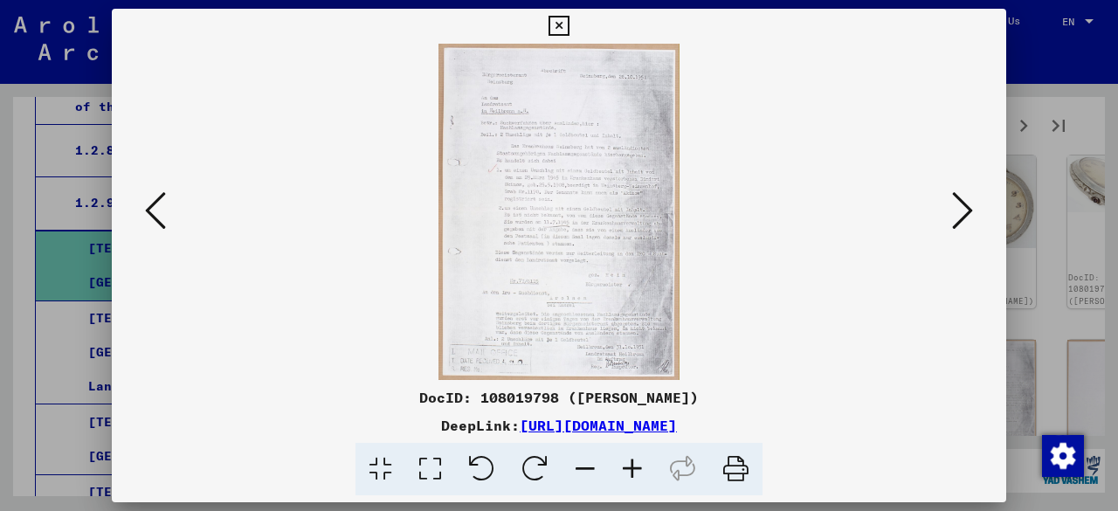
click at [955, 211] on icon at bounding box center [962, 211] width 21 height 42
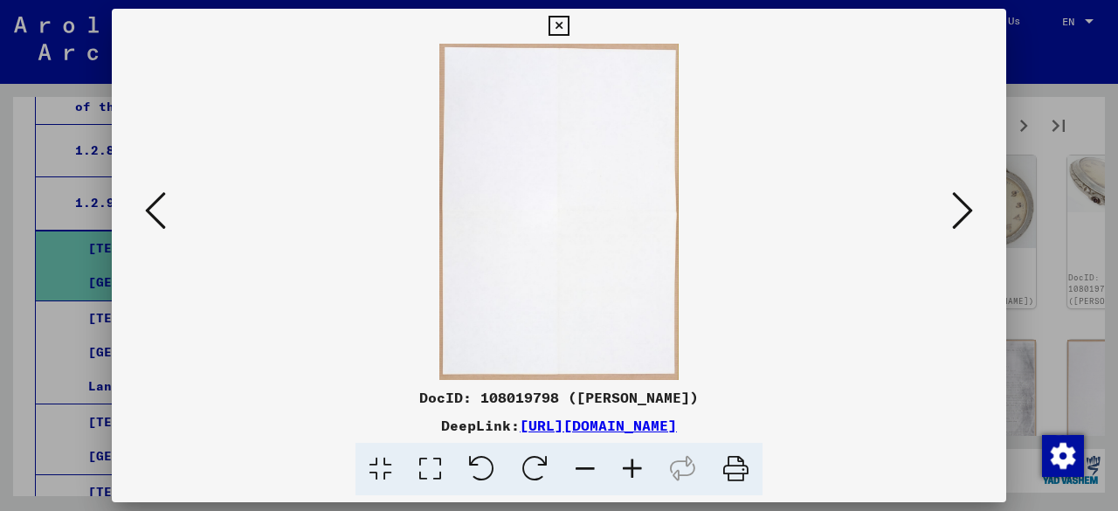
click at [955, 211] on icon at bounding box center [962, 211] width 21 height 42
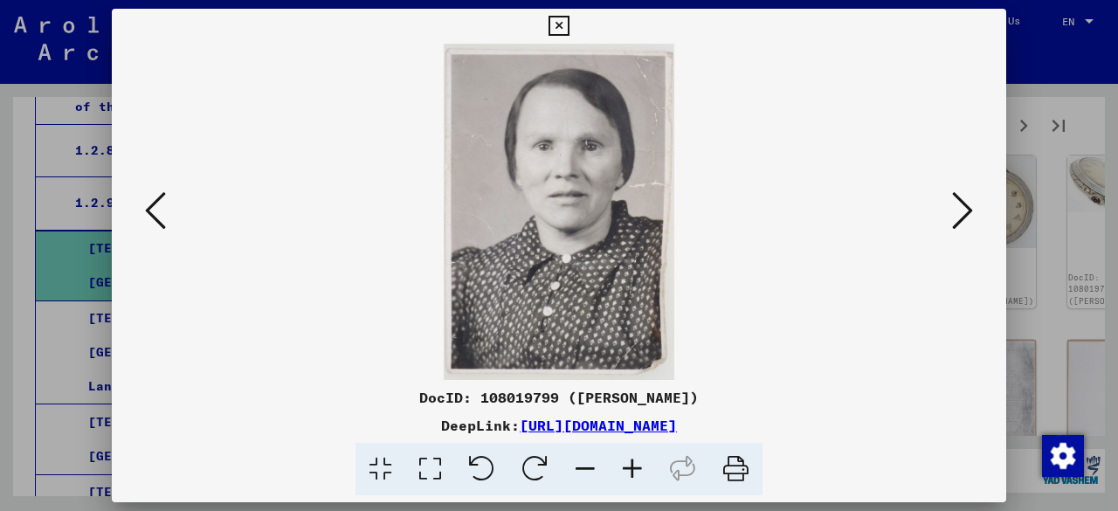
click at [557, 25] on icon at bounding box center [559, 26] width 20 height 21
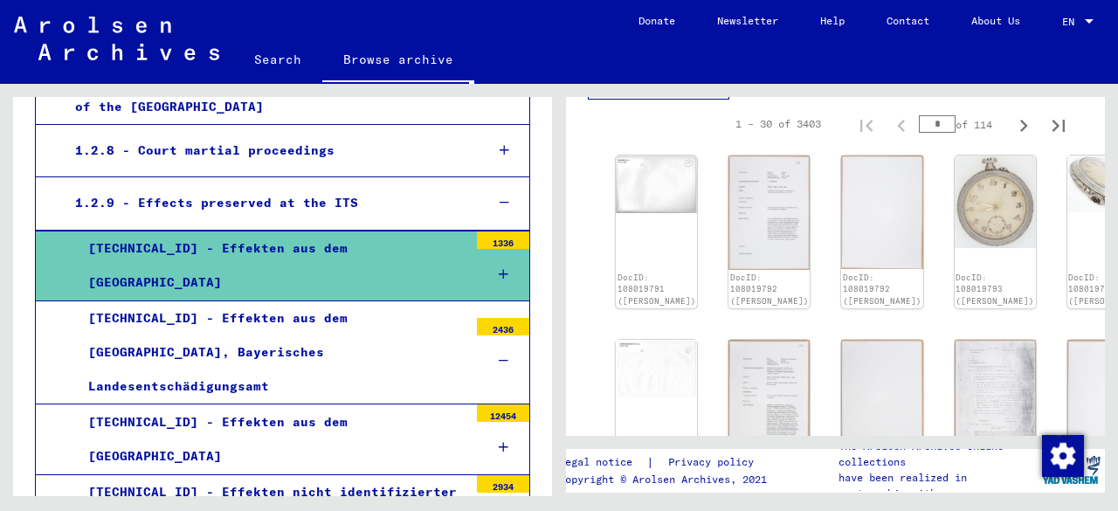
scroll to position [786, 0]
